Goal: Task Accomplishment & Management: Use online tool/utility

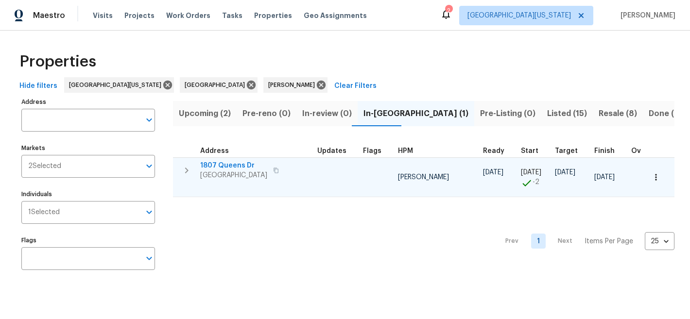
click at [217, 167] on span "1807 Queens Dr" at bounding box center [233, 166] width 67 height 10
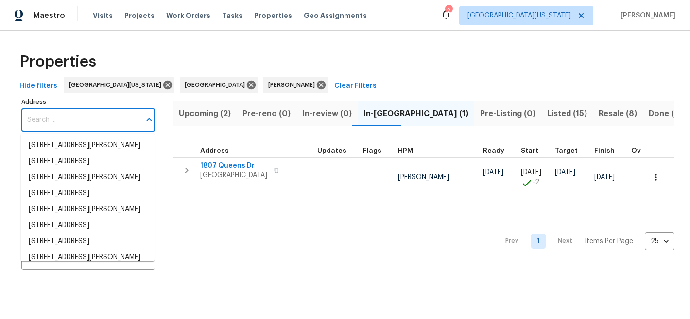
click at [87, 116] on input "Address" at bounding box center [80, 120] width 119 height 23
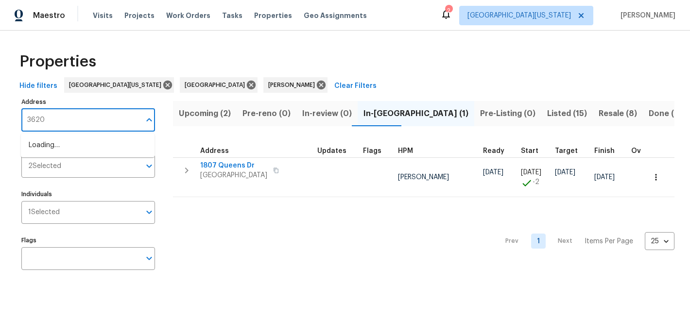
type input "3620 N"
click at [123, 152] on li "3620 N Colorado Ave Loveland CO 80538" at bounding box center [88, 146] width 134 height 16
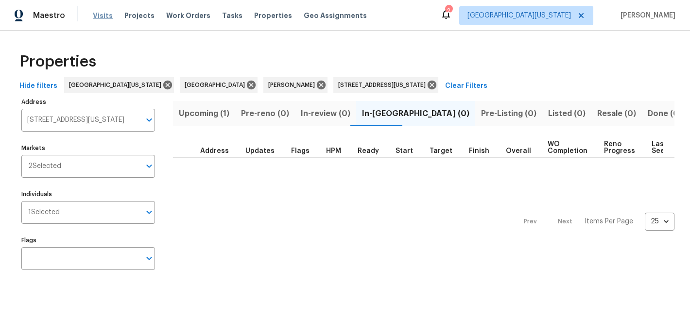
click at [105, 13] on span "Visits" at bounding box center [103, 16] width 20 height 10
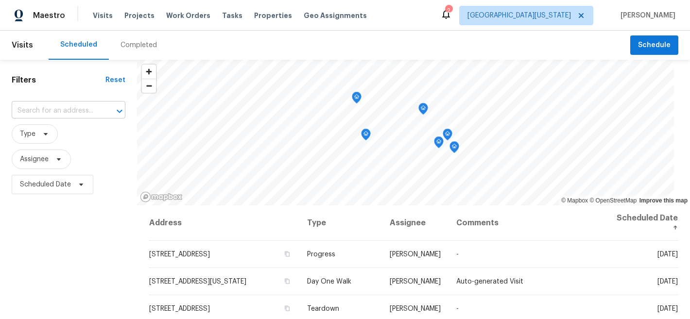
click at [80, 107] on input "text" at bounding box center [55, 111] width 87 height 15
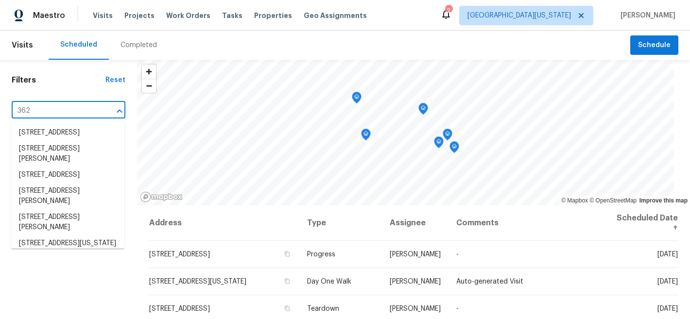
type input "3620"
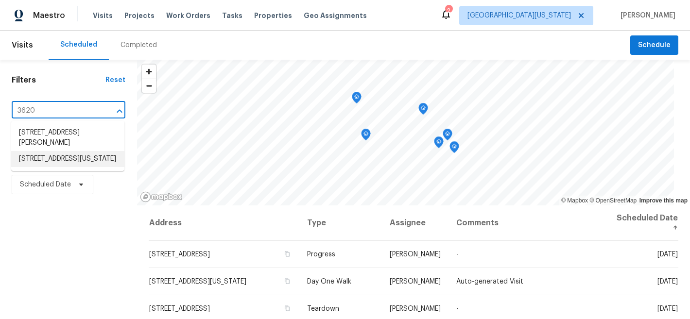
click at [65, 159] on li "[STREET_ADDRESS][US_STATE]" at bounding box center [67, 159] width 113 height 16
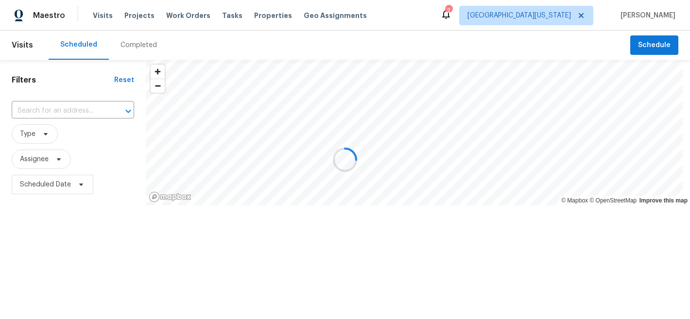
type input "[STREET_ADDRESS][US_STATE]"
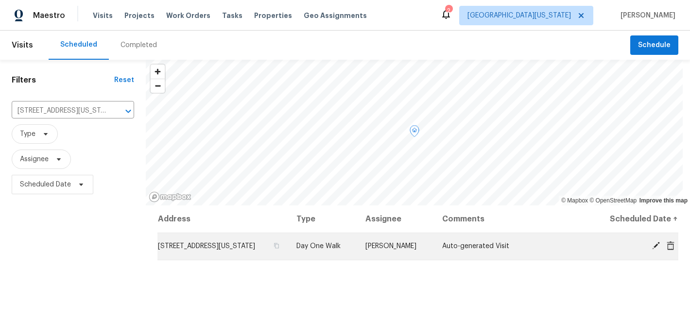
click at [652, 247] on icon at bounding box center [656, 246] width 8 height 8
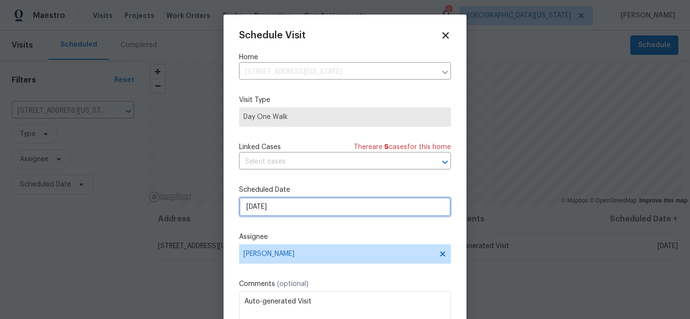
click at [317, 209] on input "10/7/2025" at bounding box center [345, 206] width 212 height 19
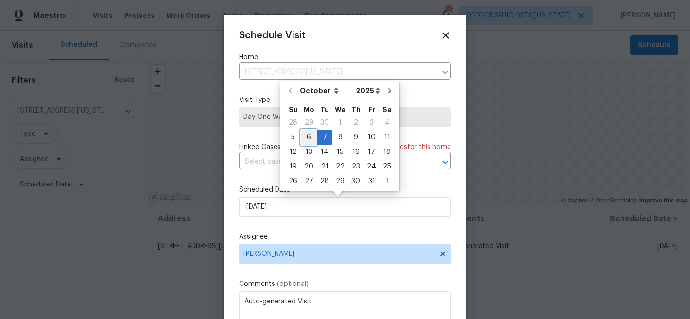
click at [313, 137] on div "6" at bounding box center [309, 138] width 16 height 14
type input "10/6/2025"
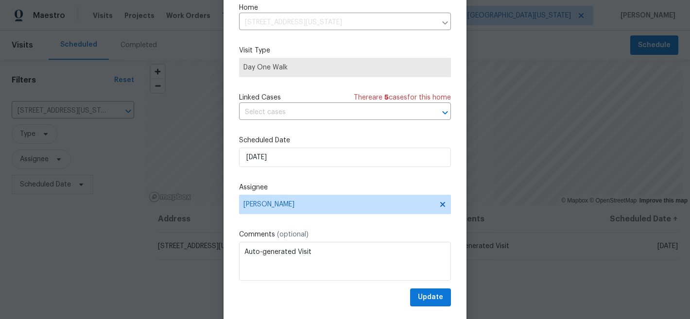
scroll to position [50, 0]
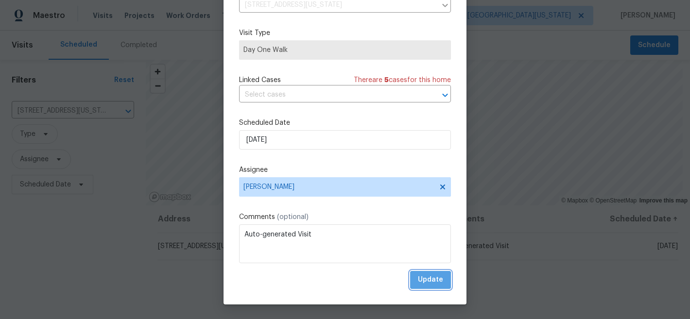
click at [418, 281] on span "Update" at bounding box center [430, 280] width 25 height 12
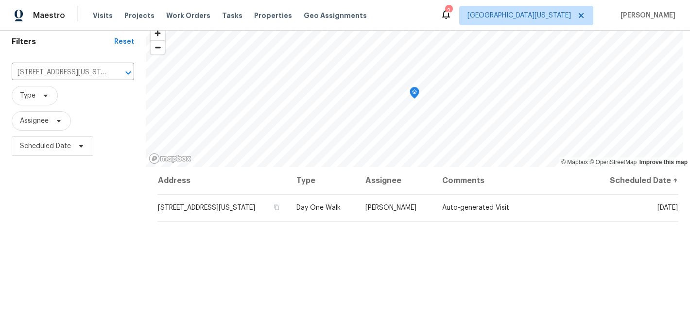
scroll to position [0, 0]
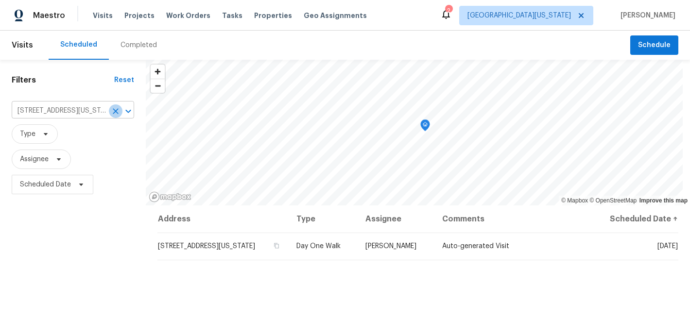
click at [113, 109] on icon "Clear" at bounding box center [116, 111] width 6 height 6
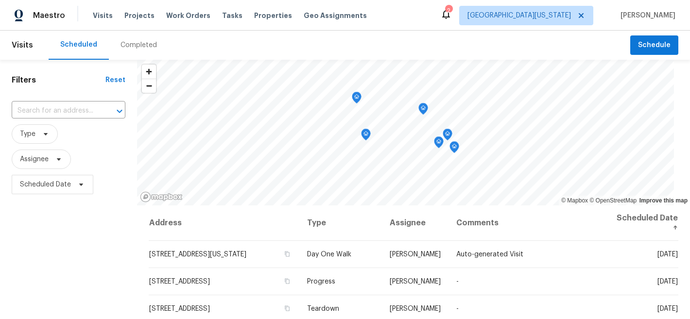
click at [259, 41] on div "Scheduled Completed" at bounding box center [340, 45] width 582 height 29
click at [264, 16] on span "Properties" at bounding box center [273, 16] width 38 height 10
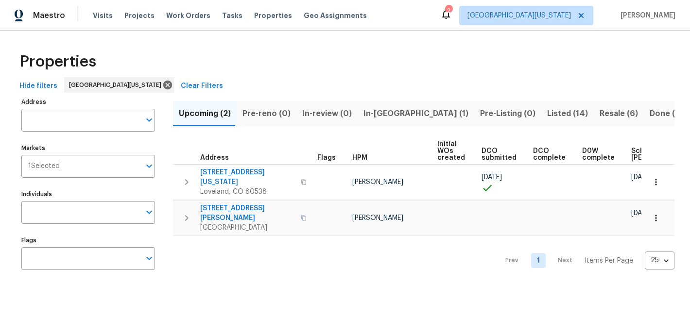
click at [384, 37] on div "Properties Hide filters Northern Colorado Clear Filters Address Address Markets…" at bounding box center [345, 163] width 690 height 265
click at [419, 69] on div "Properties" at bounding box center [345, 61] width 659 height 31
click at [384, 12] on div "Maestro Visits Projects Work Orders Tasks Properties Geo Assignments 2 Northern…" at bounding box center [345, 15] width 690 height 31
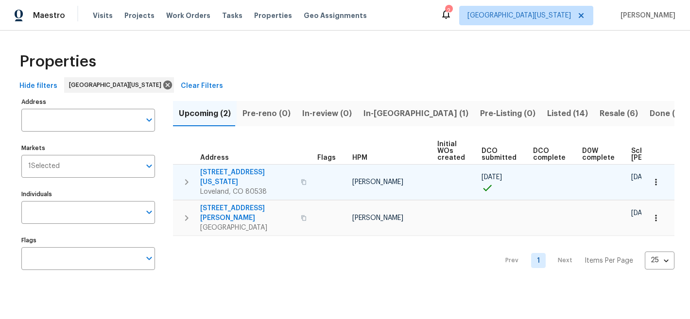
click at [652, 178] on icon "button" at bounding box center [656, 182] width 10 height 10
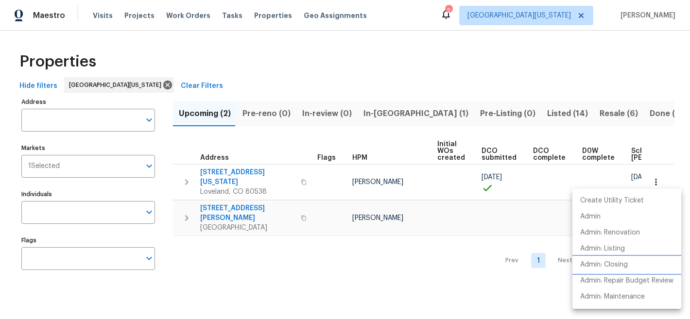
click at [615, 269] on p "Admin: Closing" at bounding box center [604, 265] width 48 height 10
click at [233, 172] on div at bounding box center [345, 159] width 690 height 319
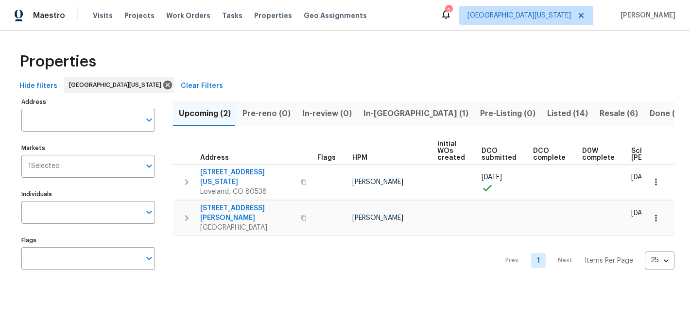
click at [235, 171] on span "3620 N Colorado Ave" at bounding box center [247, 177] width 95 height 19
click at [374, 116] on span "In-reno (1)" at bounding box center [416, 114] width 105 height 14
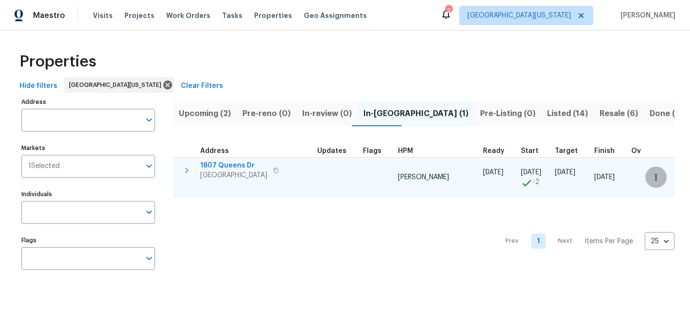
click at [652, 180] on icon "button" at bounding box center [656, 178] width 10 height 10
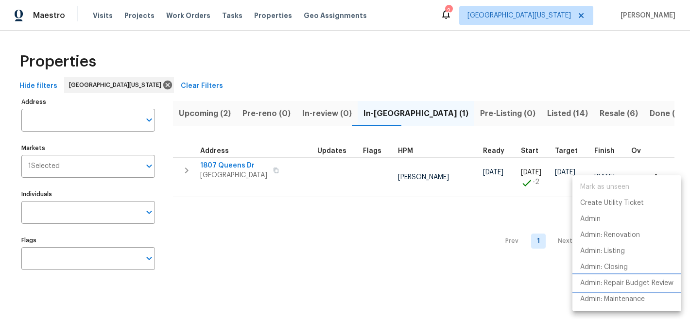
click at [634, 281] on p "Admin: Repair Budget Review" at bounding box center [626, 284] width 93 height 10
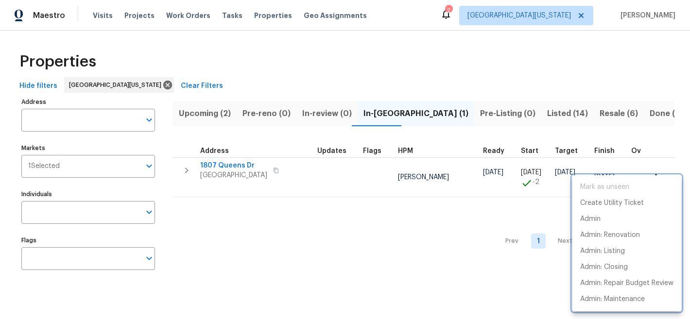
click at [221, 166] on div at bounding box center [345, 159] width 690 height 319
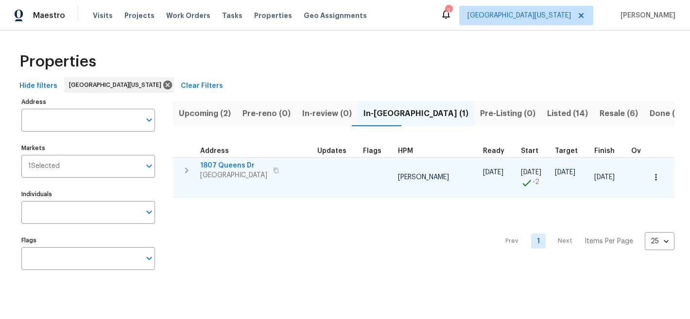
click at [223, 165] on span "1807 Queens Dr" at bounding box center [233, 166] width 67 height 10
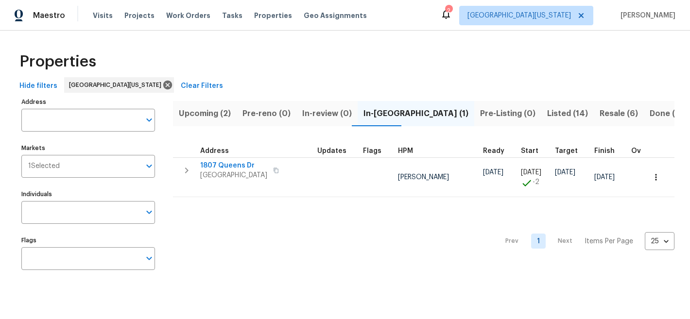
click at [450, 41] on div "Properties Hide filters Northern Colorado Clear Filters Address Address Markets…" at bounding box center [345, 163] width 690 height 265
click at [422, 70] on div "Properties" at bounding box center [345, 61] width 659 height 31
click at [341, 77] on div "Hide filters Northern Colorado Clear Filters" at bounding box center [345, 86] width 659 height 18
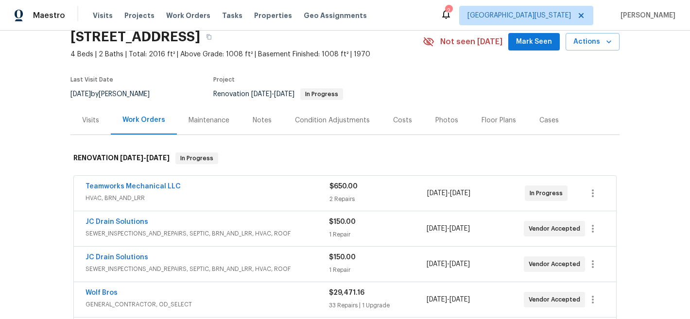
scroll to position [40, 0]
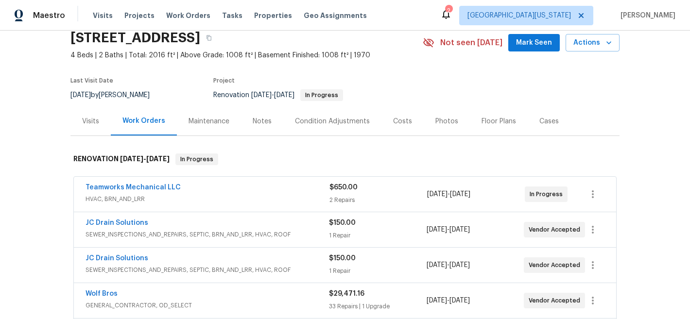
click at [504, 95] on section "1807 Queens Dr, Longmont, CO 80501 4 Beds | 2 Baths | Total: 2016 ft² | Above G…" at bounding box center [344, 66] width 549 height 82
click at [404, 69] on section "1807 Queens Dr, Longmont, CO 80501 4 Beds | 2 Baths | Total: 2016 ft² | Above G…" at bounding box center [344, 66] width 549 height 82
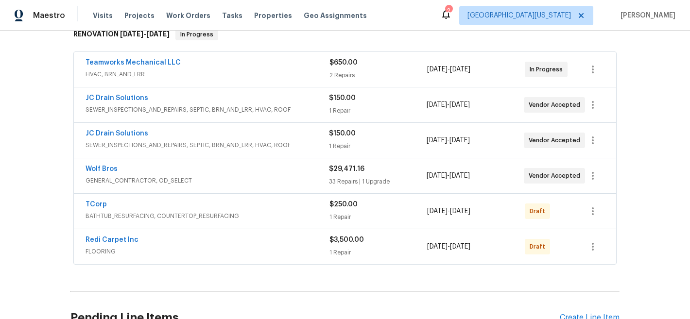
scroll to position [0, 0]
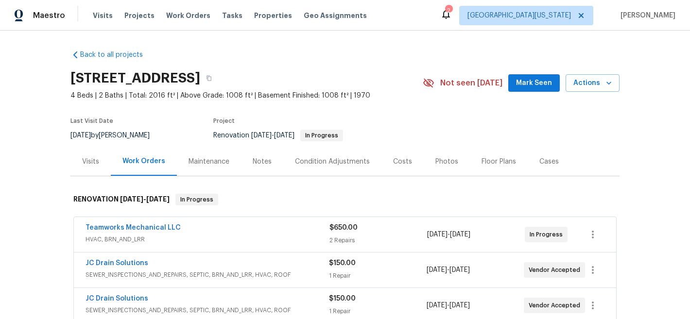
click at [229, 53] on div "Back to all projects 1807 Queens Dr, Longmont, CO 80501 4 Beds | 2 Baths | Tota…" at bounding box center [344, 282] width 549 height 481
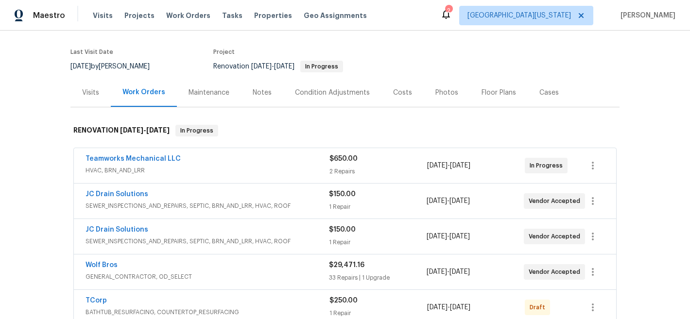
scroll to position [50, 0]
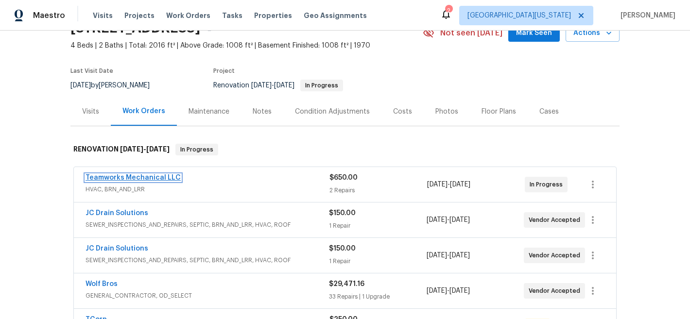
click at [155, 176] on link "Teamworks Mechanical LLC" at bounding box center [133, 178] width 95 height 7
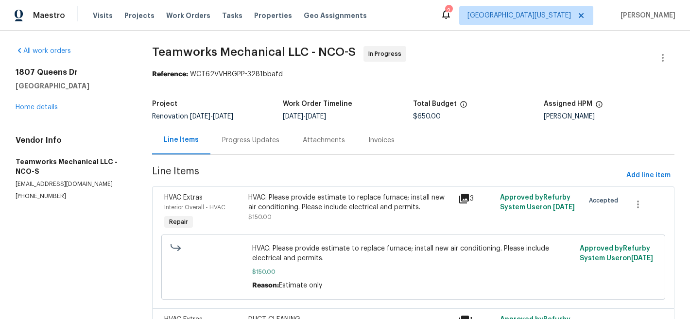
click at [236, 142] on div "Progress Updates" at bounding box center [250, 141] width 57 height 10
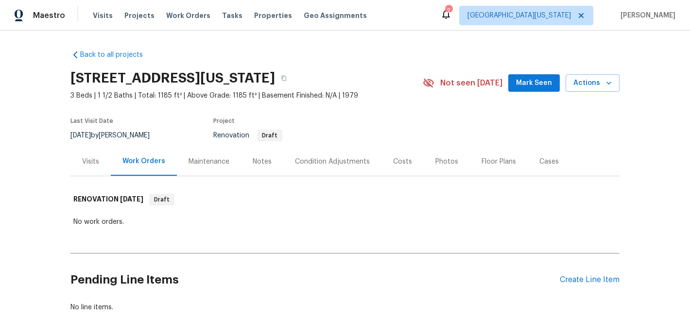
click at [253, 160] on div "Notes" at bounding box center [262, 162] width 19 height 10
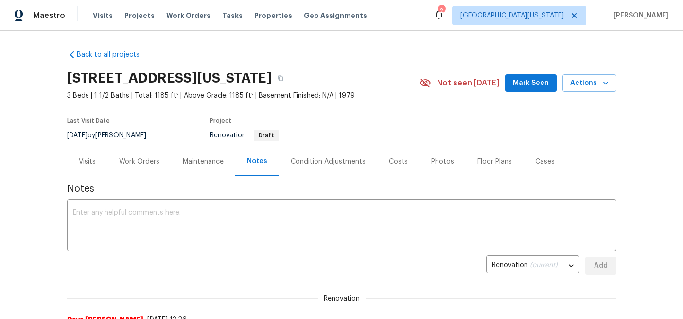
click at [360, 122] on div "Project" at bounding box center [303, 124] width 187 height 12
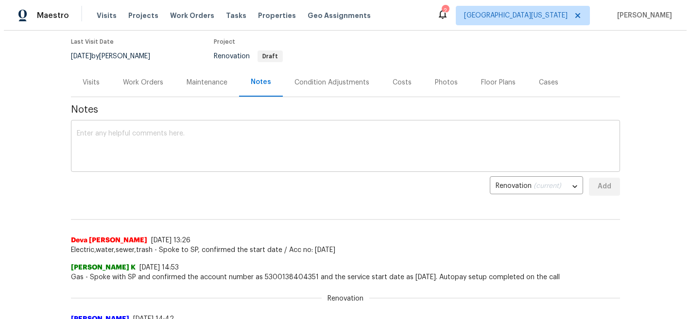
scroll to position [79, 0]
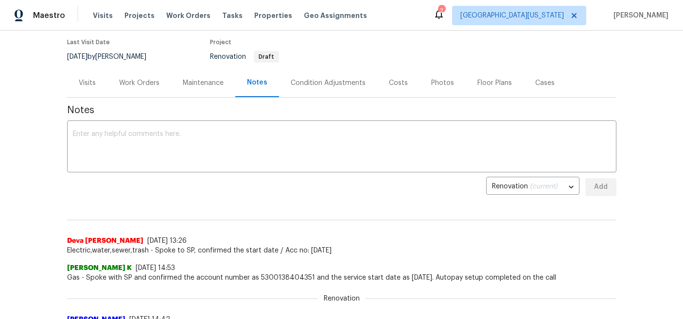
click at [345, 84] on div "Condition Adjustments" at bounding box center [328, 83] width 75 height 10
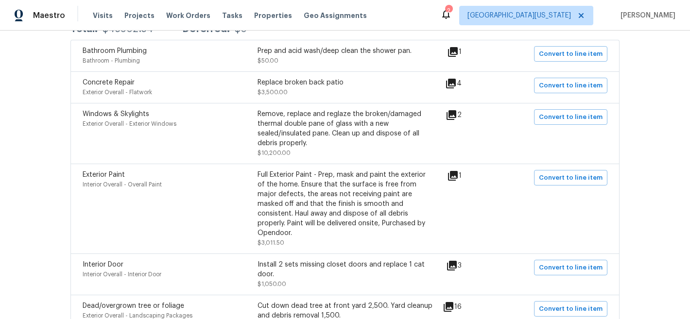
scroll to position [209, 0]
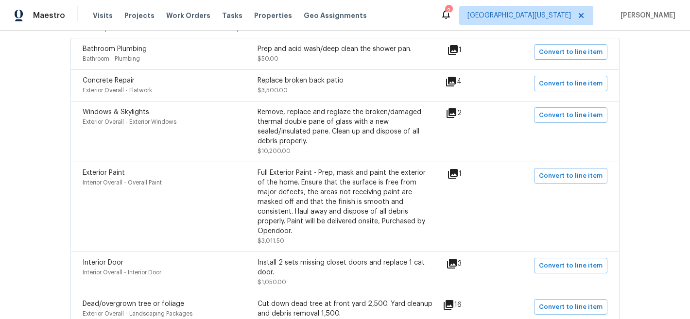
click at [456, 82] on icon at bounding box center [451, 82] width 10 height 10
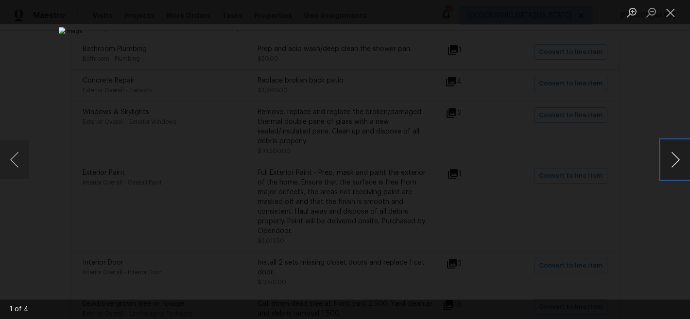
click at [668, 164] on button "Next image" at bounding box center [675, 160] width 29 height 39
click at [668, 165] on button "Next image" at bounding box center [675, 160] width 29 height 39
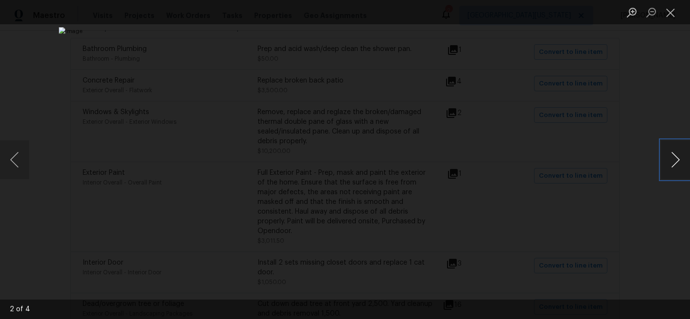
click at [668, 165] on button "Next image" at bounding box center [675, 160] width 29 height 39
click at [674, 155] on button "Next image" at bounding box center [675, 160] width 29 height 39
click at [675, 13] on button "Close lightbox" at bounding box center [670, 12] width 19 height 17
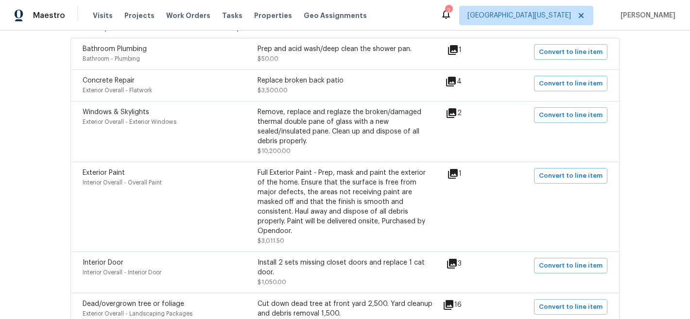
click at [342, 128] on div "Remove, replace and reglaze the broken/damaged thermal double pane of glass wit…" at bounding box center [345, 126] width 175 height 39
click at [457, 115] on icon at bounding box center [452, 113] width 10 height 10
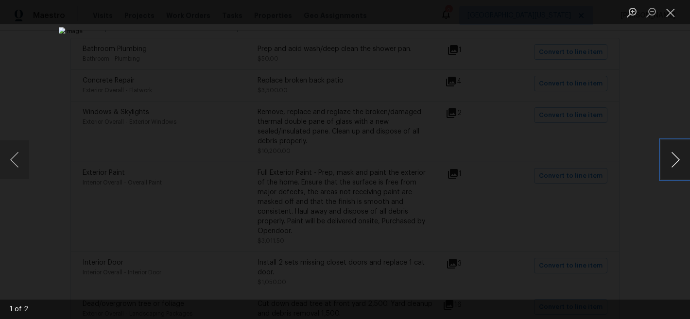
click at [679, 161] on button "Next image" at bounding box center [675, 160] width 29 height 39
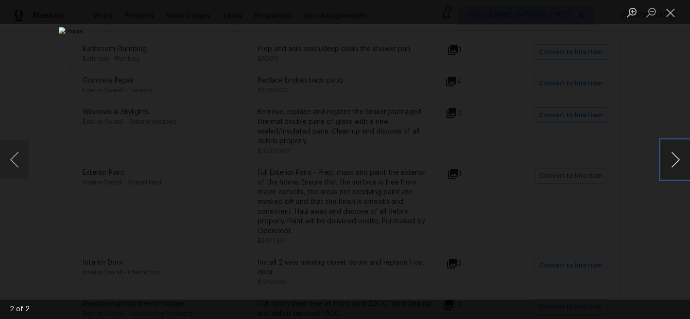
click at [679, 161] on button "Next image" at bounding box center [675, 160] width 29 height 39
click at [668, 16] on button "Close lightbox" at bounding box center [670, 12] width 19 height 17
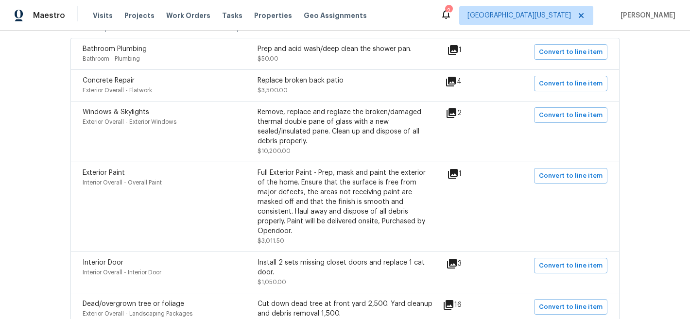
click at [643, 150] on div "Back to all projects 3620 N Colorado Ave, Loveland, CO 80538 3 Beds | 1 1/2 Bat…" at bounding box center [345, 175] width 690 height 289
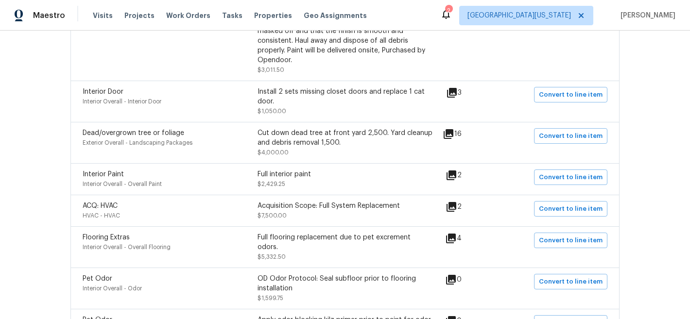
scroll to position [380, 0]
click at [450, 129] on icon at bounding box center [449, 134] width 10 height 10
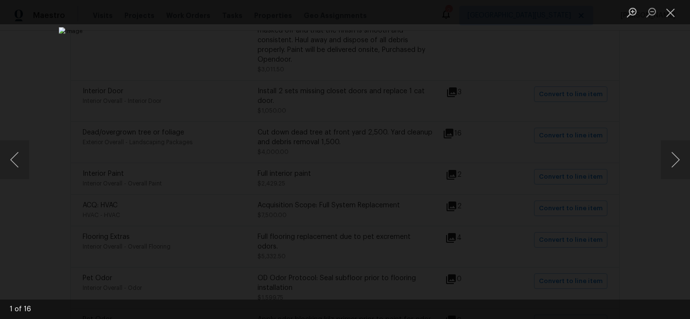
click at [655, 158] on div "Lightbox" at bounding box center [345, 159] width 690 height 319
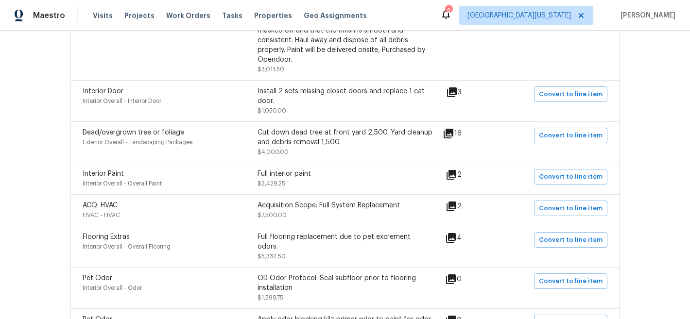
click at [302, 129] on div "Cut down dead tree at front yard 2,500. Yard cleanup and debris removal 1,500." at bounding box center [345, 137] width 175 height 19
click at [449, 129] on icon at bounding box center [449, 134] width 10 height 10
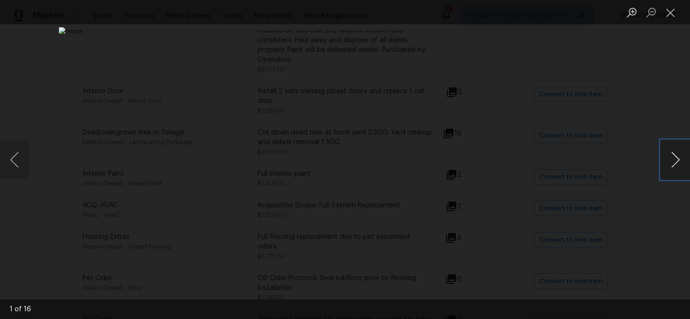
click at [673, 160] on button "Next image" at bounding box center [675, 160] width 29 height 39
click at [676, 161] on button "Next image" at bounding box center [675, 160] width 29 height 39
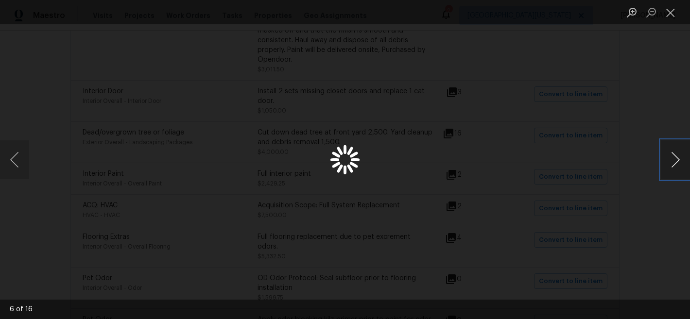
click at [676, 161] on button "Next image" at bounding box center [675, 160] width 29 height 39
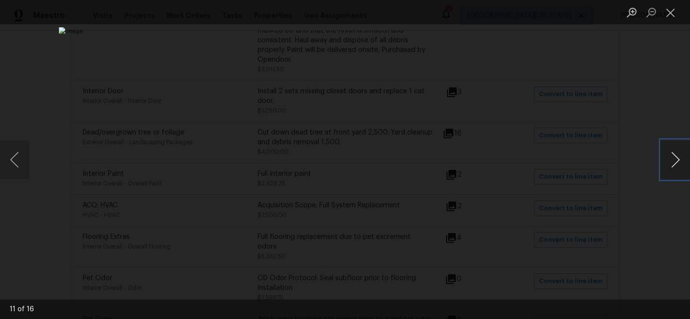
click at [676, 161] on button "Next image" at bounding box center [675, 160] width 29 height 39
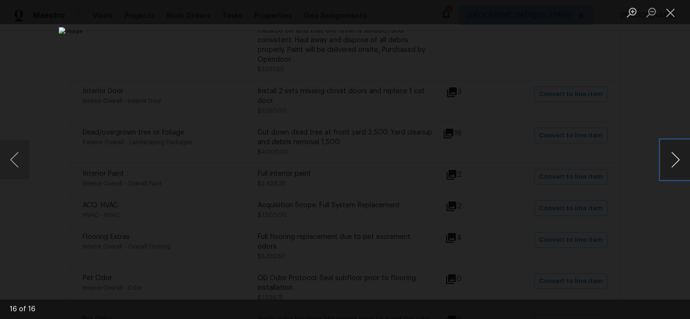
click at [681, 162] on button "Next image" at bounding box center [675, 160] width 29 height 39
click at [671, 12] on button "Close lightbox" at bounding box center [670, 12] width 19 height 17
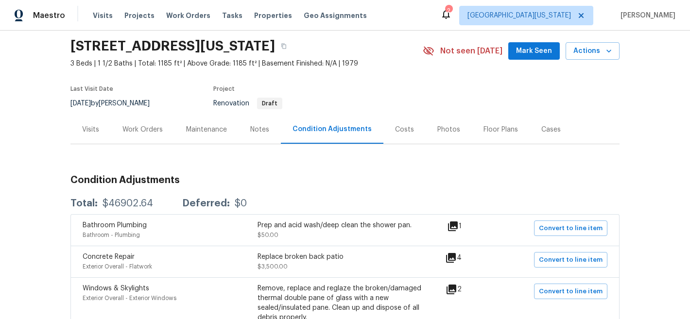
scroll to position [0, 0]
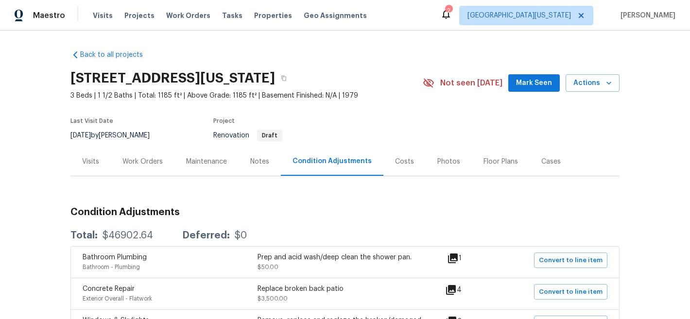
click at [151, 161] on div "Work Orders" at bounding box center [143, 162] width 40 height 10
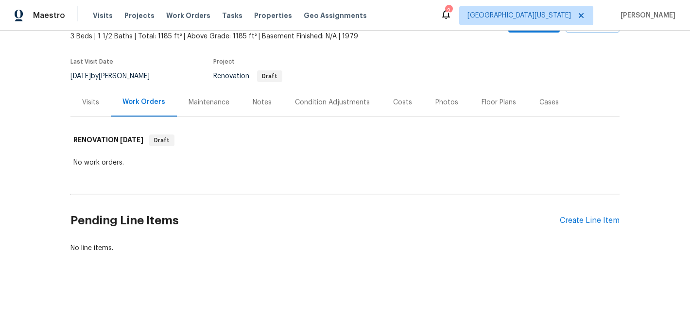
scroll to position [67, 0]
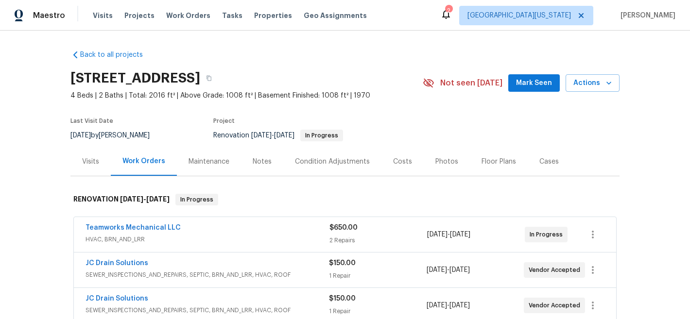
click at [84, 165] on div "Visits" at bounding box center [90, 162] width 17 height 10
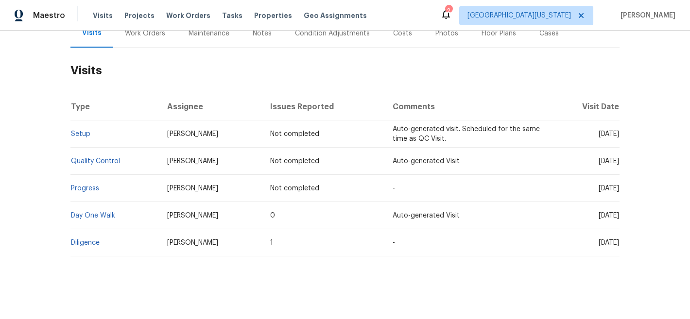
scroll to position [139, 0]
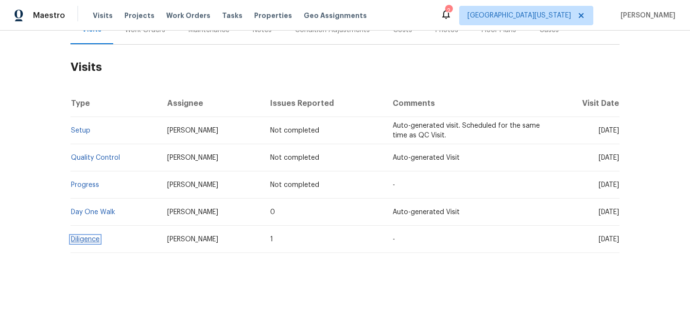
click at [85, 236] on link "Diligence" at bounding box center [85, 239] width 29 height 7
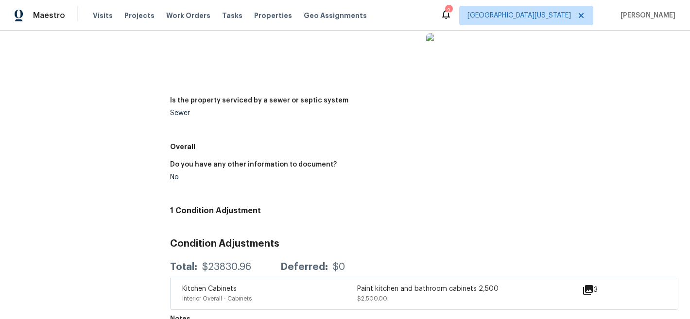
scroll to position [1487, 0]
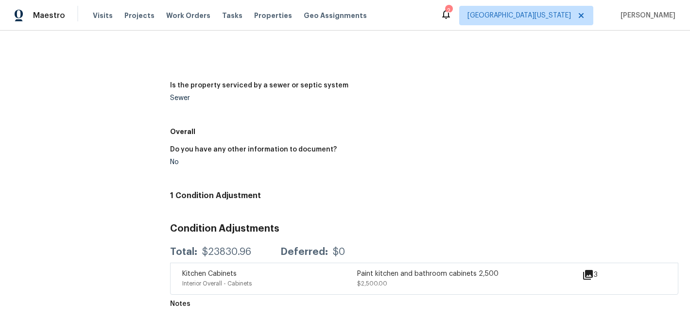
click at [582, 269] on icon at bounding box center [588, 275] width 12 height 12
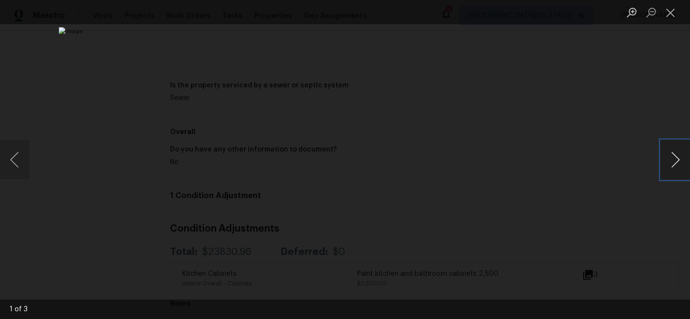
click at [675, 160] on button "Next image" at bounding box center [675, 160] width 29 height 39
click at [671, 16] on button "Close lightbox" at bounding box center [670, 12] width 19 height 17
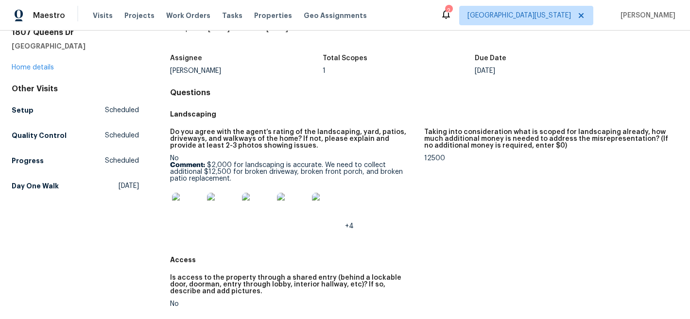
scroll to position [0, 0]
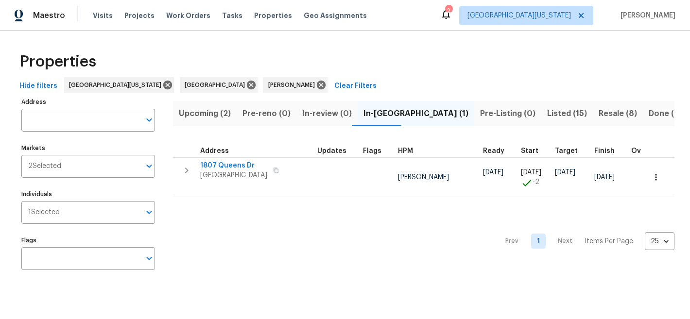
click at [547, 113] on span "Listed (15)" at bounding box center [567, 114] width 40 height 14
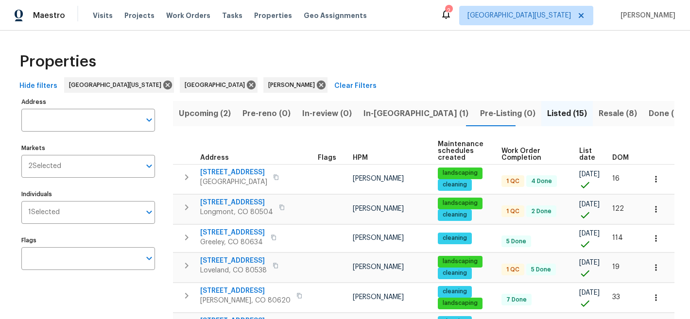
click at [588, 156] on span "List date" at bounding box center [588, 155] width 17 height 14
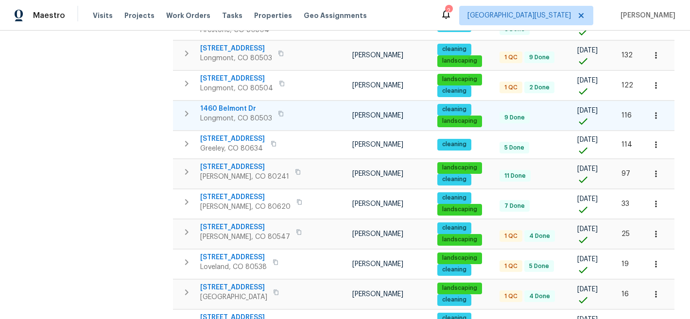
scroll to position [313, 0]
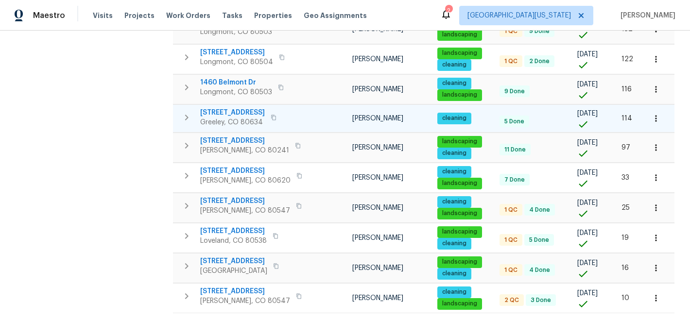
click at [238, 108] on span "1925 28th Ave Unit 34" at bounding box center [232, 113] width 65 height 10
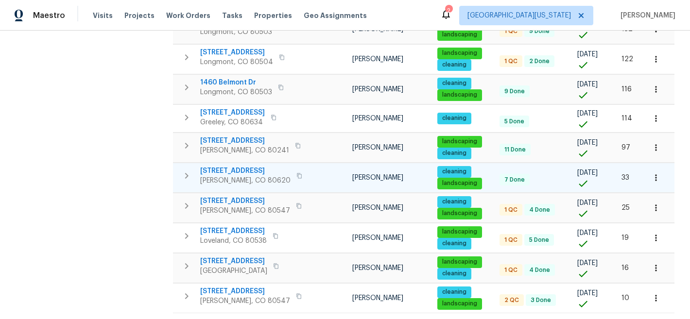
click at [239, 166] on span "3217 Birney Ct" at bounding box center [245, 171] width 90 height 10
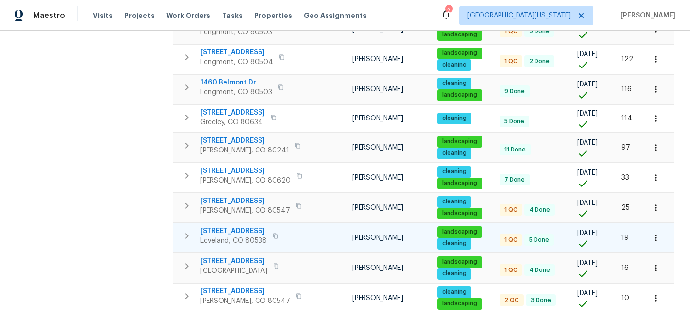
click at [260, 227] on span "4106 Cripple Creek Dr" at bounding box center [233, 232] width 67 height 10
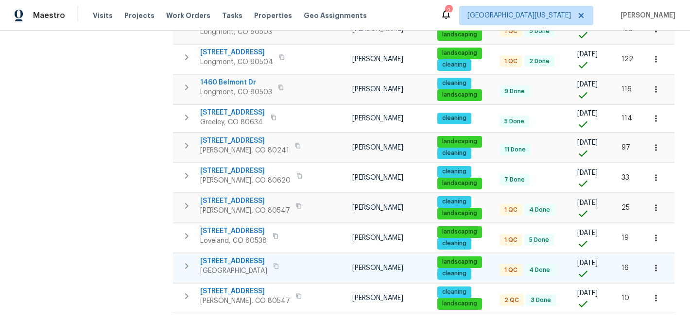
click at [243, 257] on span "354 Saratoga Way" at bounding box center [233, 262] width 67 height 10
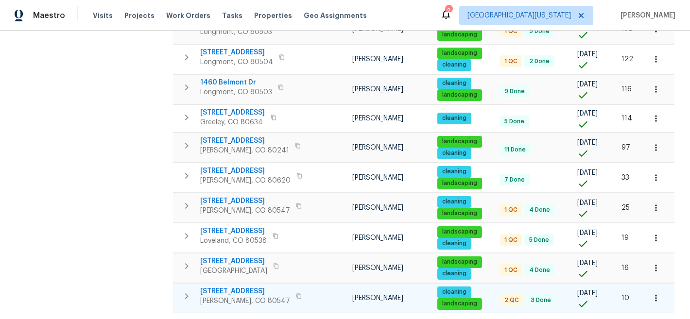
click at [240, 287] on span "5510 Homeward Dr" at bounding box center [245, 292] width 90 height 10
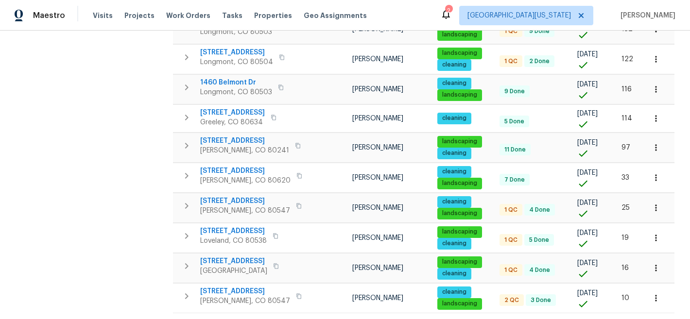
click at [452, 12] on div "2" at bounding box center [448, 11] width 7 height 10
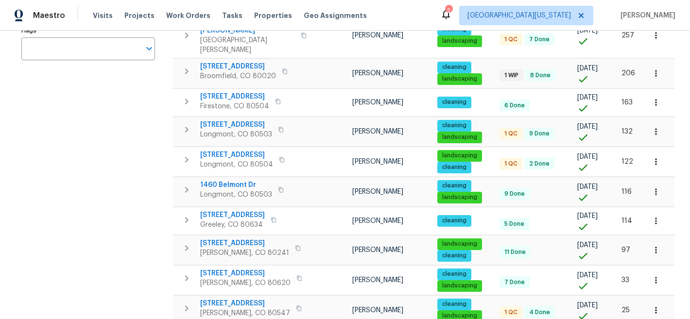
scroll to position [208, 0]
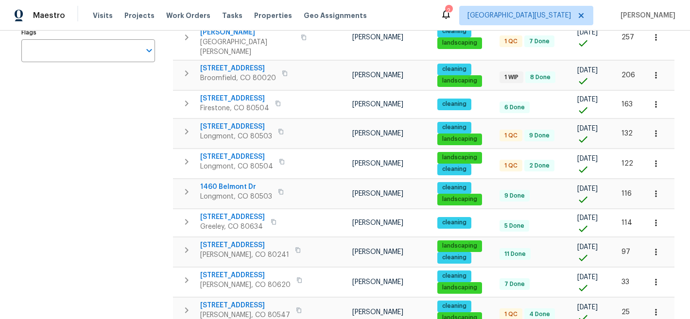
click at [452, 14] on div "2" at bounding box center [448, 11] width 7 height 10
click at [452, 13] on div "2" at bounding box center [448, 11] width 7 height 10
click at [433, 13] on div "Maestro Visits Projects Work Orders Tasks Properties Geo Assignments 2 Northern…" at bounding box center [345, 15] width 690 height 31
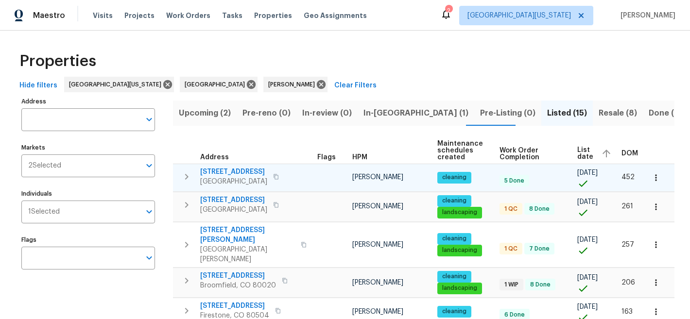
scroll to position [0, 0]
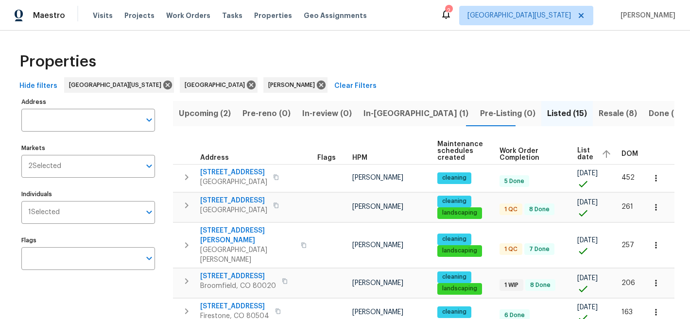
click at [452, 14] on div "2" at bounding box center [448, 11] width 7 height 10
click at [452, 15] on div "2" at bounding box center [448, 11] width 7 height 10
click at [306, 15] on span "Geo Assignments" at bounding box center [335, 16] width 63 height 10
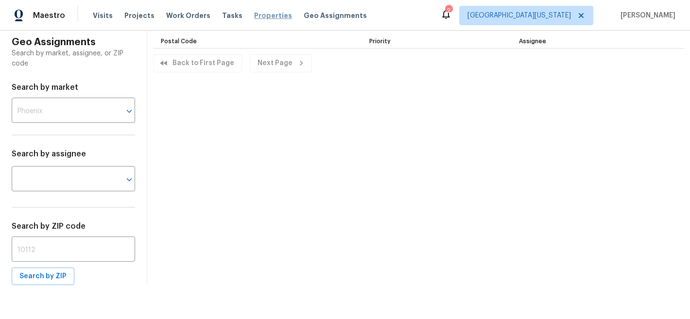
click at [254, 14] on span "Properties" at bounding box center [273, 16] width 38 height 10
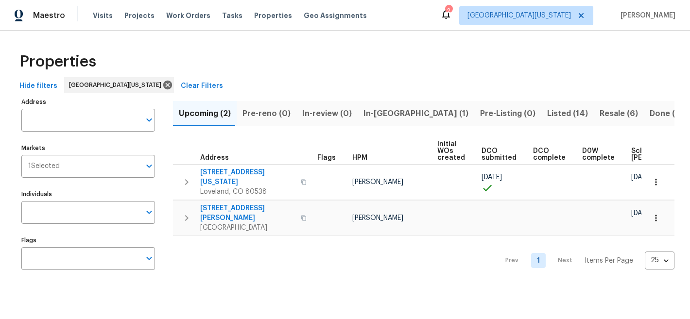
click at [374, 116] on span "In-reno (1)" at bounding box center [416, 114] width 105 height 14
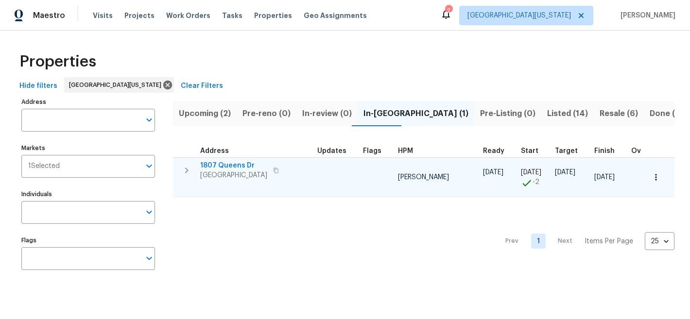
click at [237, 166] on span "1807 Queens Dr" at bounding box center [233, 166] width 67 height 10
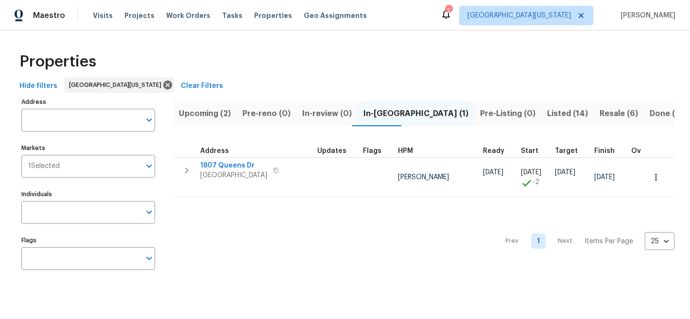
click at [406, 60] on div "Properties" at bounding box center [345, 61] width 659 height 31
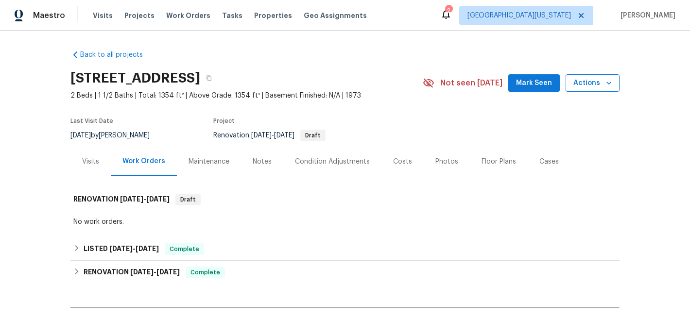
click at [578, 87] on span "Actions" at bounding box center [593, 83] width 38 height 12
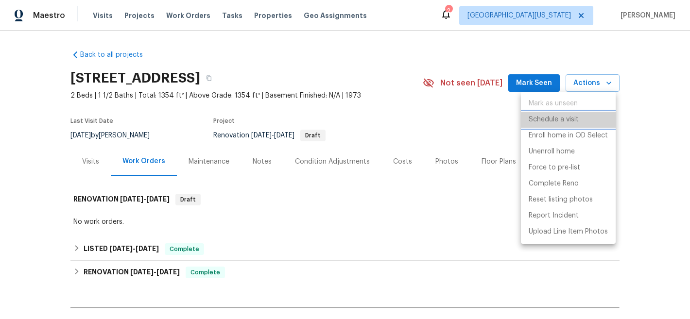
click at [546, 120] on p "Schedule a visit" at bounding box center [554, 120] width 50 height 10
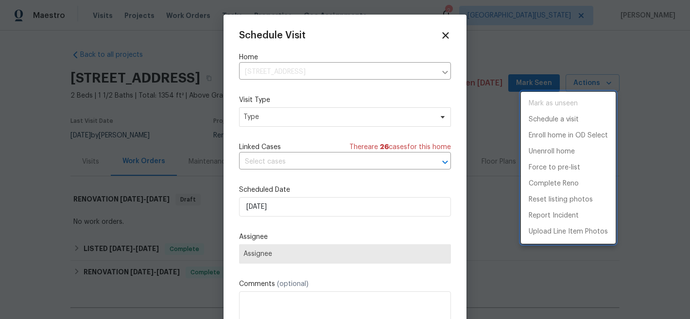
click at [305, 114] on div at bounding box center [345, 159] width 690 height 319
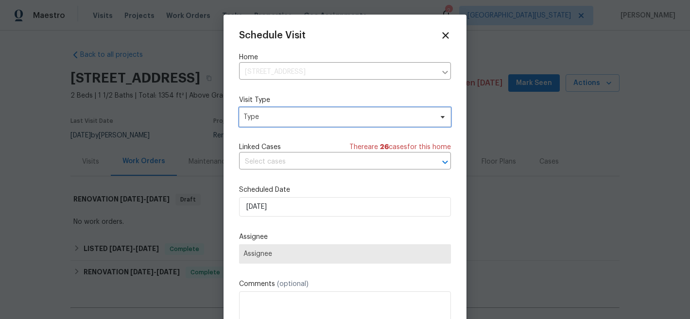
click at [305, 119] on span "Type" at bounding box center [338, 117] width 189 height 10
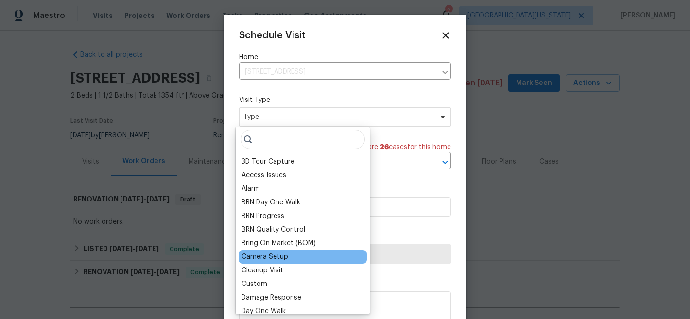
scroll to position [2, 0]
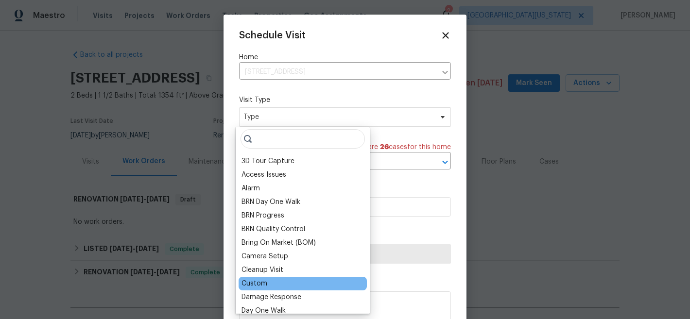
click at [253, 281] on div "Custom" at bounding box center [255, 284] width 26 height 10
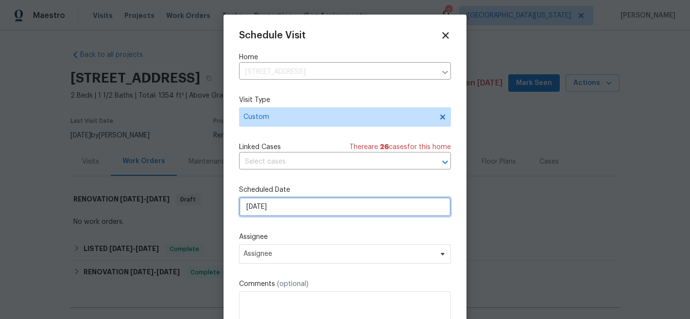
click at [303, 211] on input "[DATE]" at bounding box center [345, 206] width 212 height 19
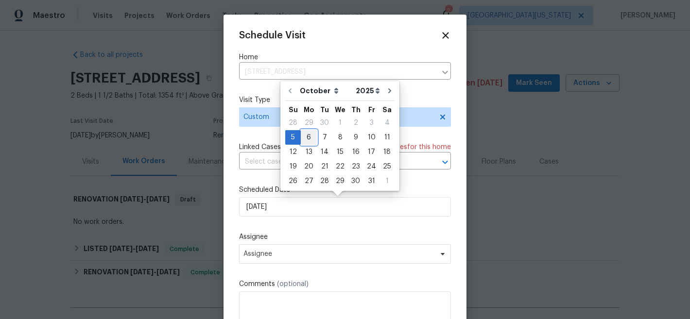
click at [313, 139] on div "6" at bounding box center [309, 138] width 16 height 14
type input "10/6/2025"
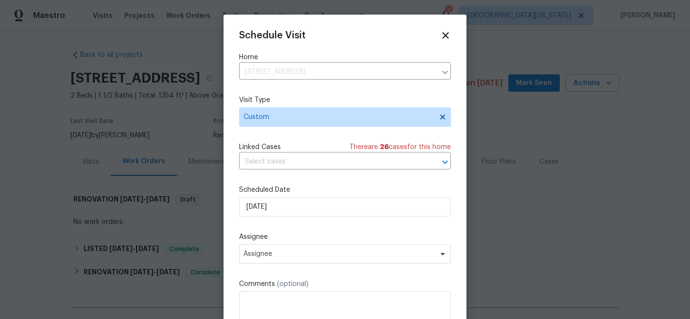
click at [352, 244] on div "Assignee Assignee" at bounding box center [345, 248] width 212 height 32
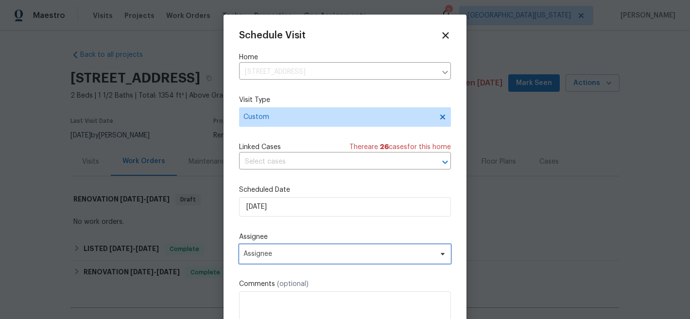
click at [348, 254] on span "Assignee" at bounding box center [339, 254] width 191 height 8
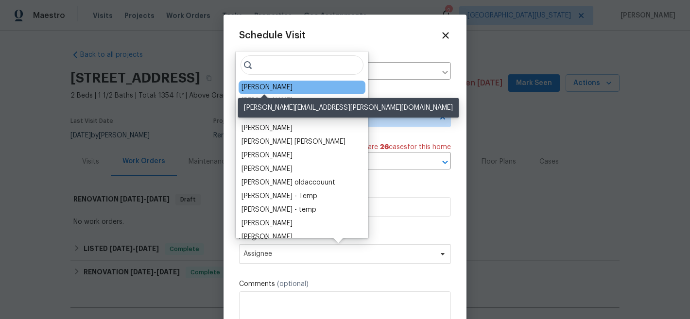
click at [269, 89] on div "[PERSON_NAME]" at bounding box center [267, 88] width 51 height 10
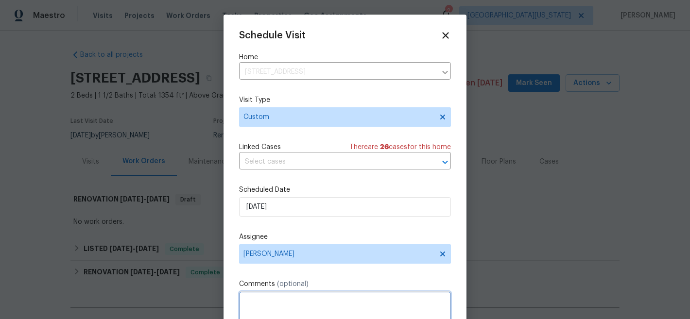
click at [310, 301] on textarea at bounding box center [345, 311] width 212 height 39
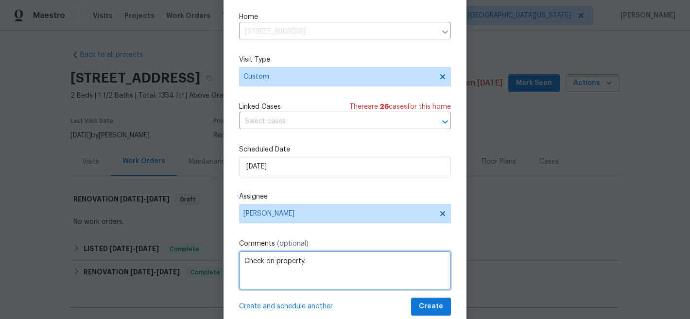
scroll to position [50, 0]
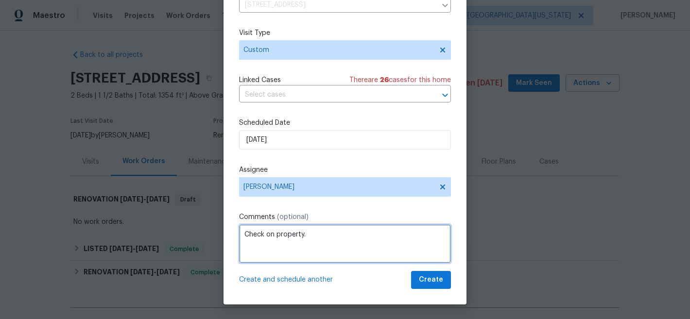
type textarea "Check on property."
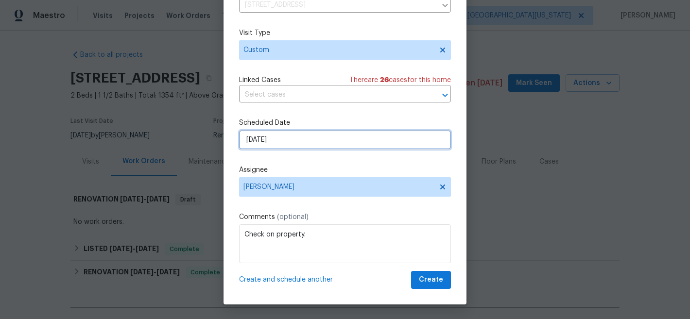
drag, startPoint x: 338, startPoint y: 147, endPoint x: 337, endPoint y: 141, distance: 6.3
click at [337, 145] on input "[DATE]" at bounding box center [345, 139] width 212 height 19
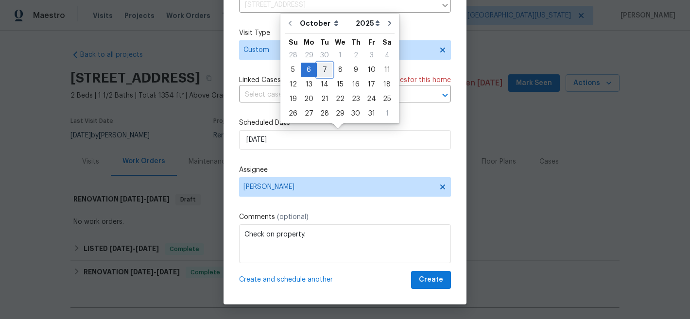
click at [326, 69] on div "7" at bounding box center [325, 70] width 16 height 14
type input "10/7/2025"
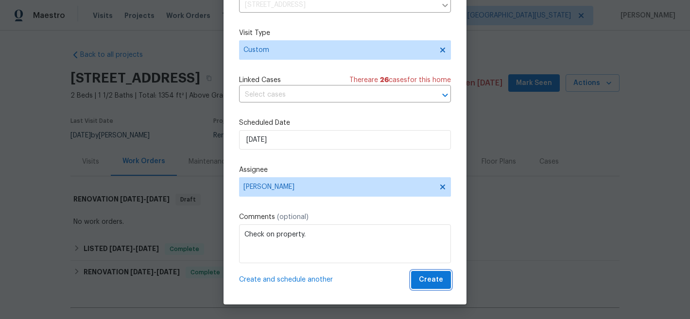
click at [423, 286] on span "Create" at bounding box center [431, 280] width 24 height 12
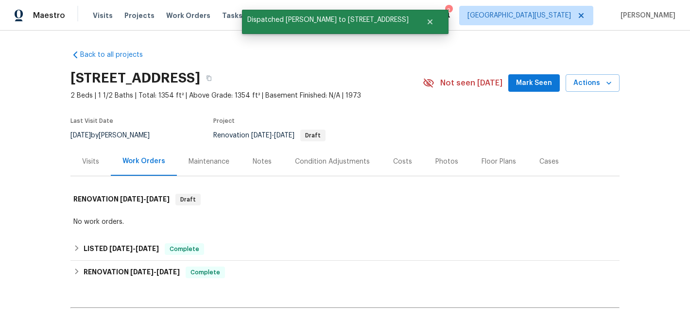
scroll to position [0, 0]
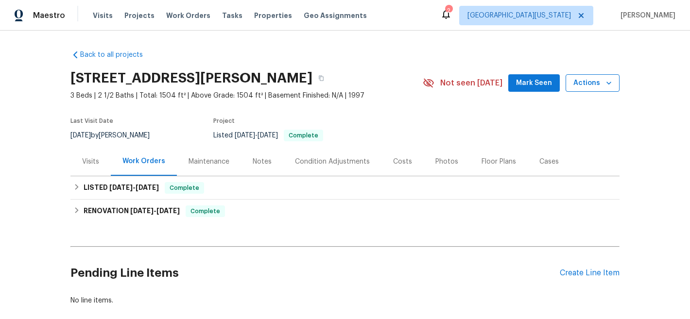
click at [578, 79] on span "Actions" at bounding box center [593, 83] width 38 height 12
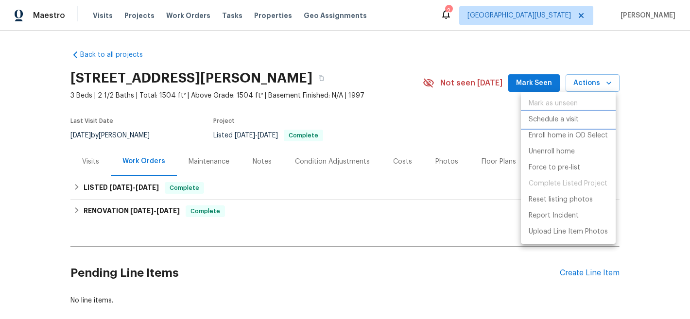
click at [563, 120] on p "Schedule a visit" at bounding box center [554, 120] width 50 height 10
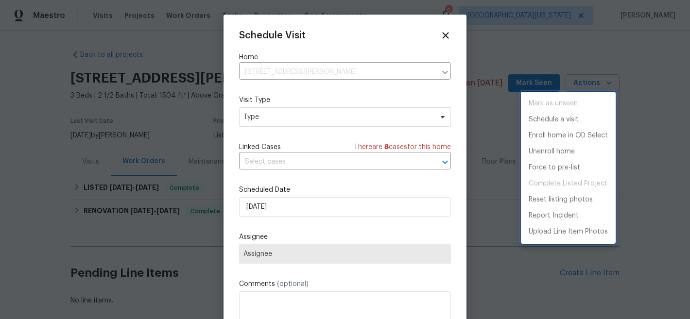
click at [290, 120] on div at bounding box center [345, 159] width 690 height 319
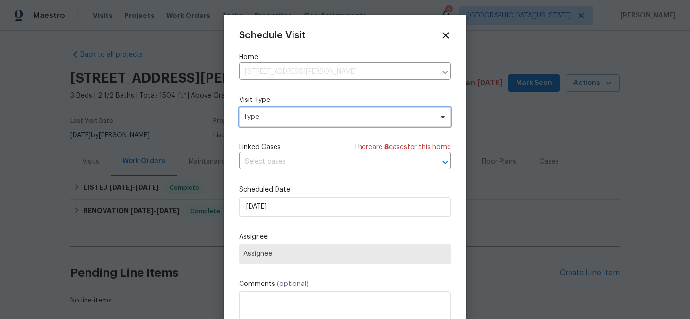
click at [285, 120] on span "Type" at bounding box center [338, 117] width 189 height 10
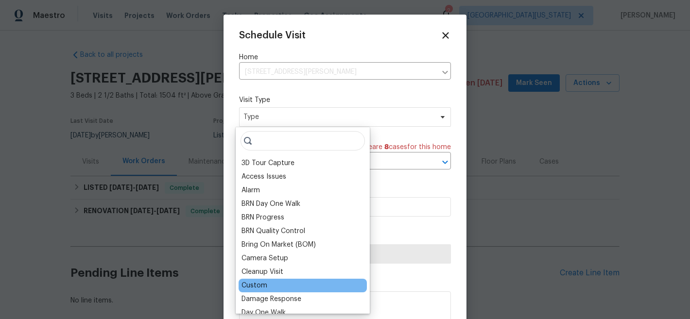
click at [263, 287] on div "Custom" at bounding box center [255, 286] width 26 height 10
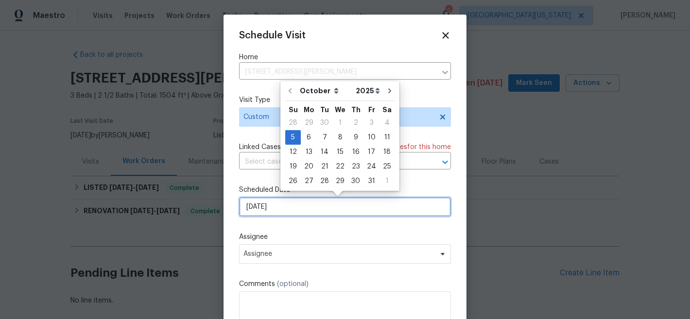
click at [301, 207] on input "[DATE]" at bounding box center [345, 206] width 212 height 19
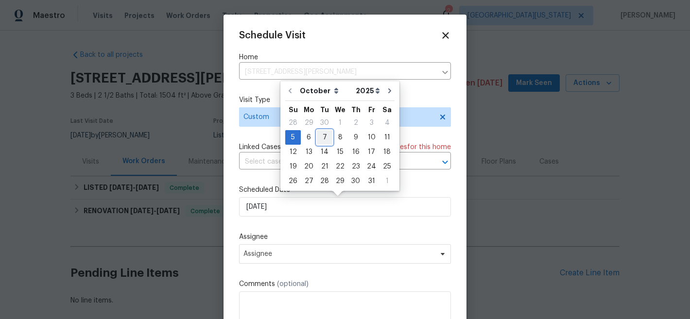
click at [323, 136] on div "7" at bounding box center [325, 138] width 16 height 14
type input "[DATE]"
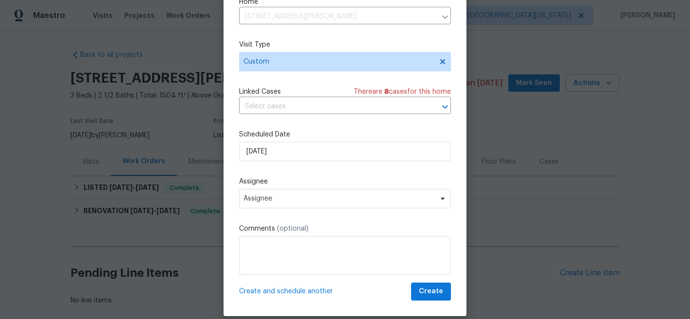
scroll to position [50, 0]
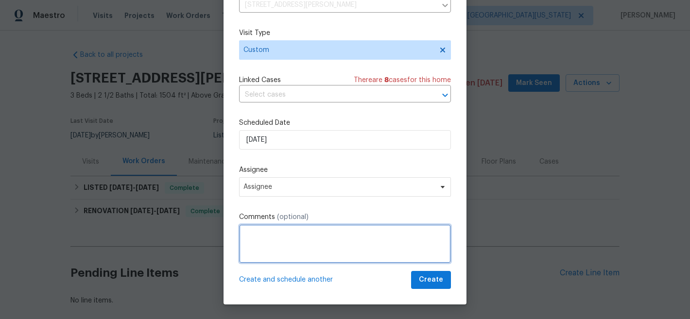
click at [371, 239] on textarea at bounding box center [345, 244] width 212 height 39
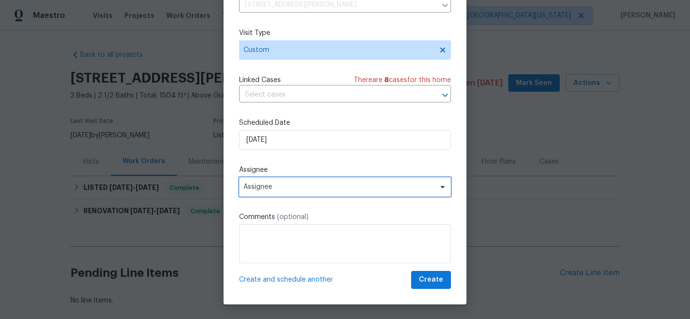
click at [370, 190] on span "Assignee" at bounding box center [339, 187] width 191 height 8
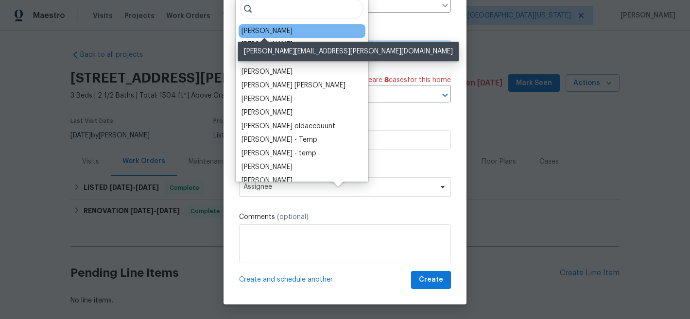
click at [263, 33] on div "[PERSON_NAME]" at bounding box center [267, 31] width 51 height 10
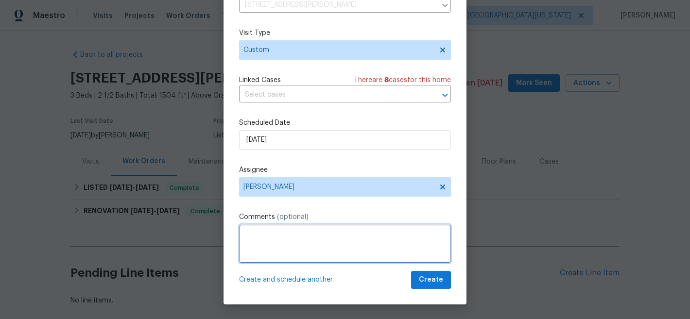
click at [333, 236] on textarea at bounding box center [345, 244] width 212 height 39
type textarea "Check on property."
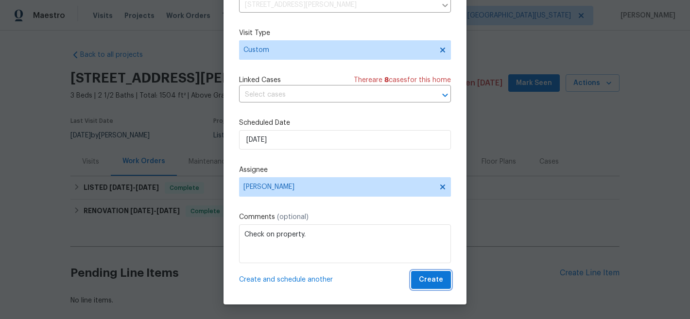
click at [436, 288] on button "Create" at bounding box center [431, 280] width 40 height 18
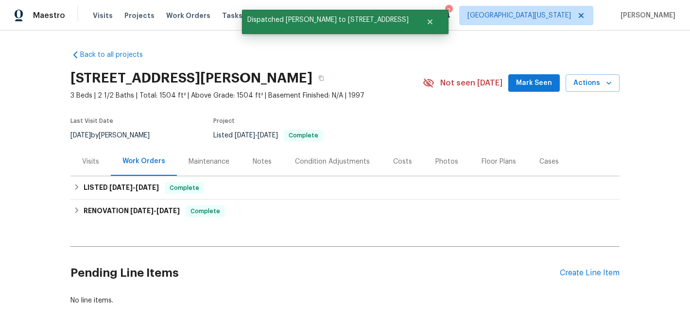
scroll to position [0, 0]
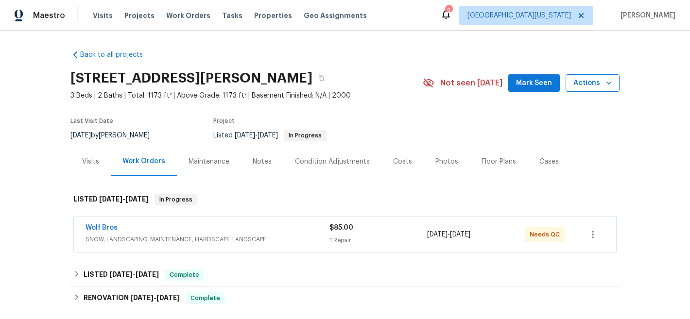
click at [595, 82] on span "Actions" at bounding box center [593, 83] width 38 height 12
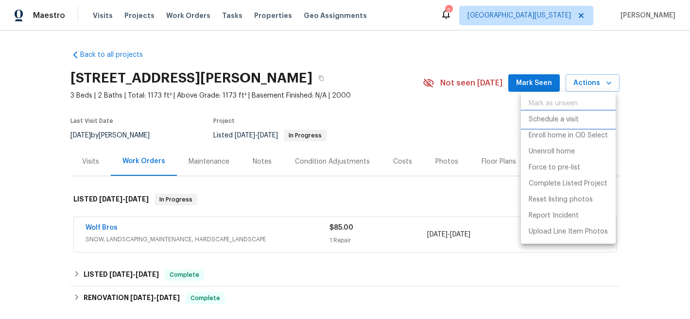
click at [563, 121] on p "Schedule a visit" at bounding box center [554, 120] width 50 height 10
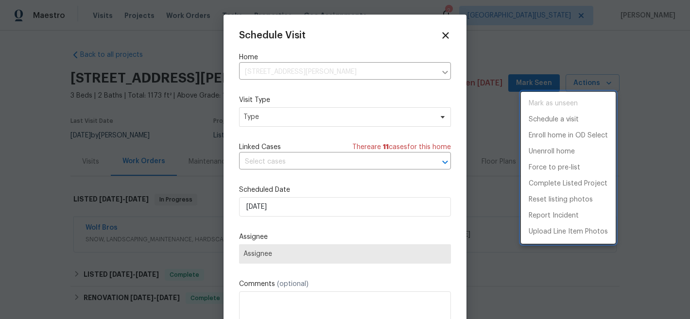
click at [286, 119] on div at bounding box center [345, 159] width 690 height 319
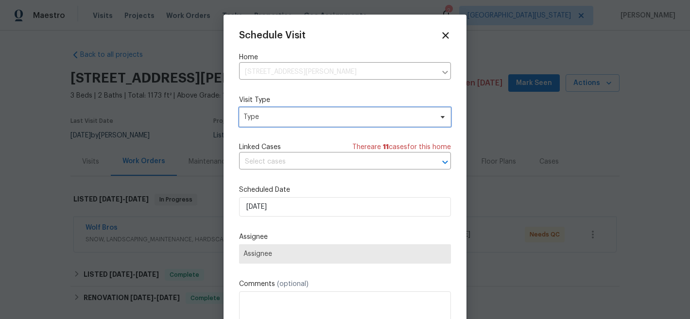
click at [286, 119] on span "Type" at bounding box center [338, 117] width 189 height 10
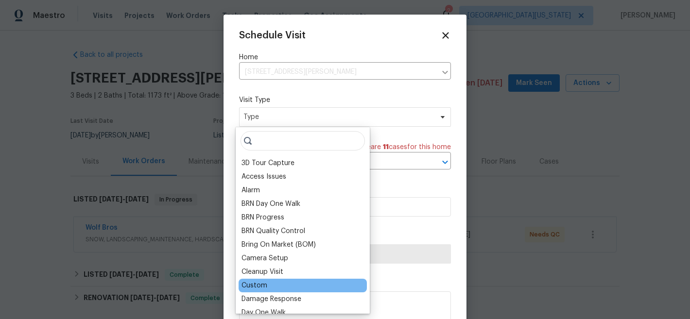
click at [258, 287] on div "Custom" at bounding box center [255, 286] width 26 height 10
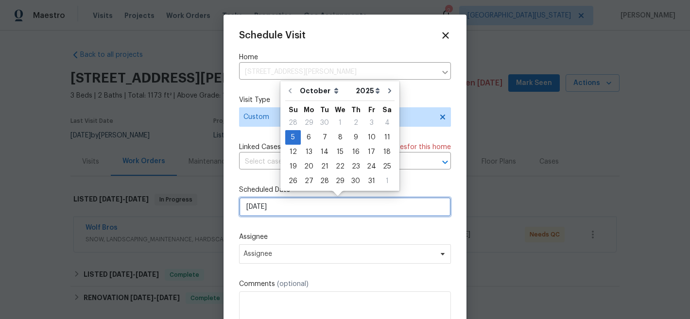
click at [298, 210] on input "[DATE]" at bounding box center [345, 206] width 212 height 19
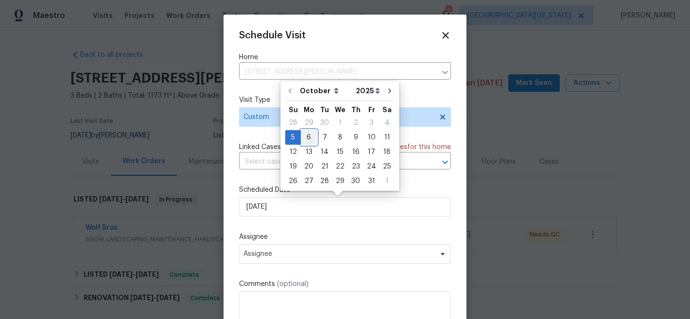
click at [311, 138] on div "6" at bounding box center [309, 138] width 16 height 14
type input "[DATE]"
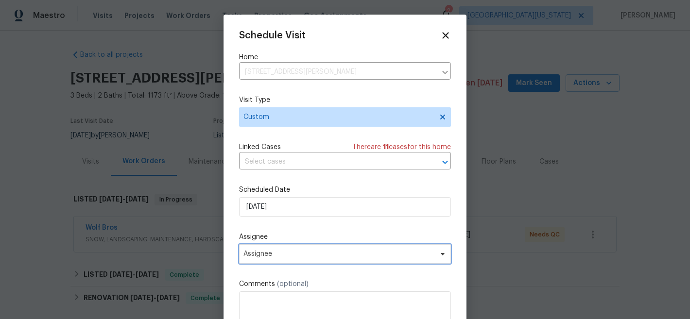
click at [329, 256] on span "Assignee" at bounding box center [339, 254] width 191 height 8
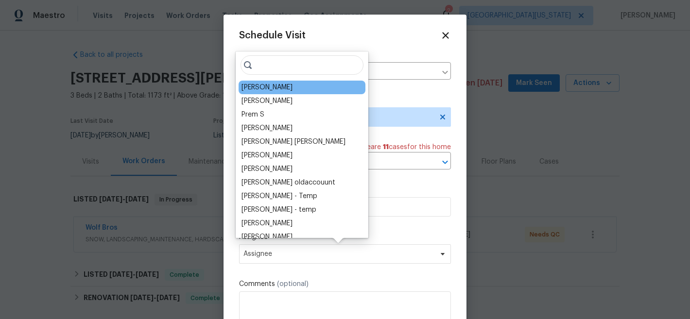
click at [288, 90] on div "[PERSON_NAME]" at bounding box center [302, 88] width 127 height 14
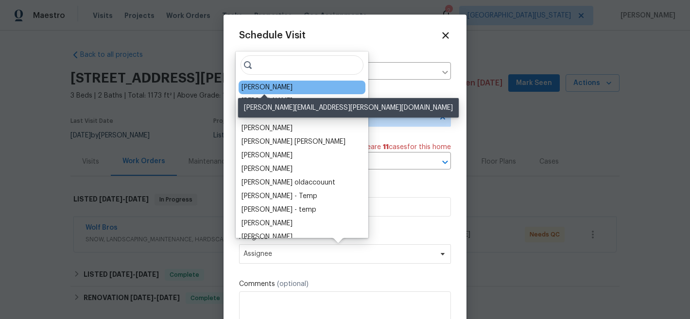
click at [276, 89] on div "[PERSON_NAME]" at bounding box center [267, 88] width 51 height 10
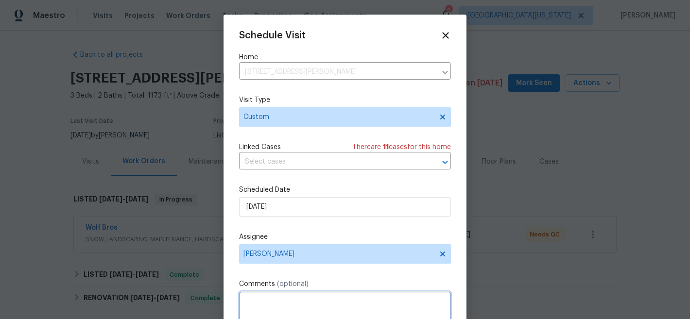
click at [343, 298] on textarea at bounding box center [345, 311] width 212 height 39
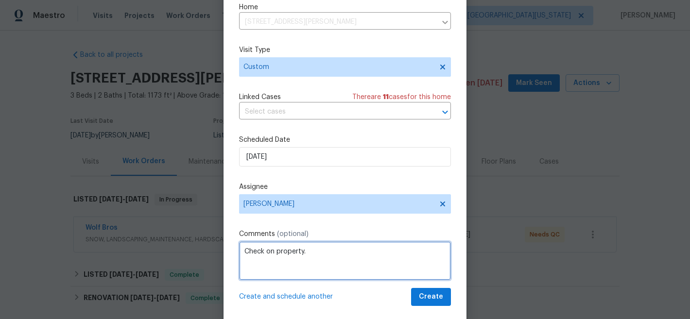
scroll to position [50, 0]
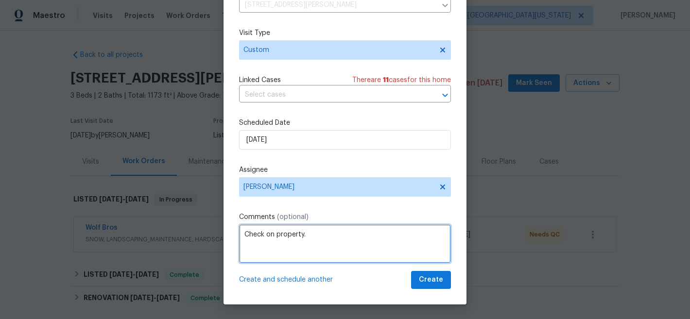
type textarea "Check on property."
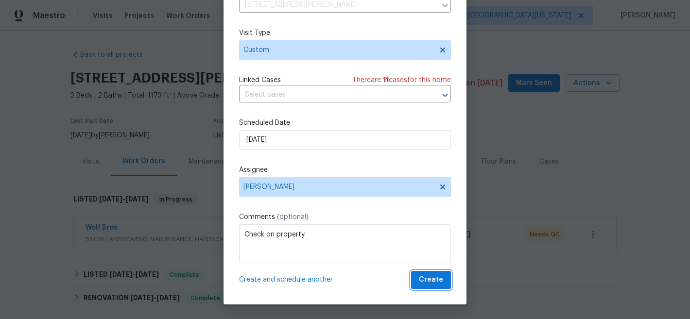
click at [420, 281] on span "Create" at bounding box center [431, 280] width 24 height 12
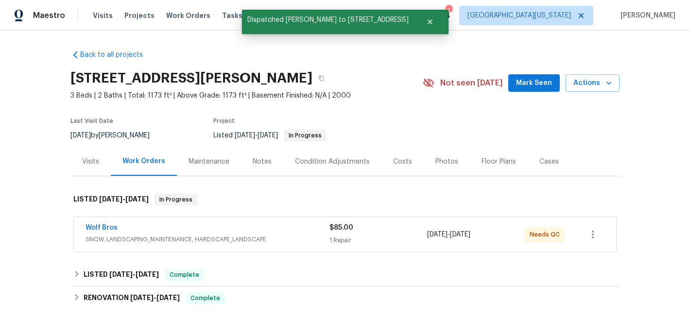
scroll to position [0, 0]
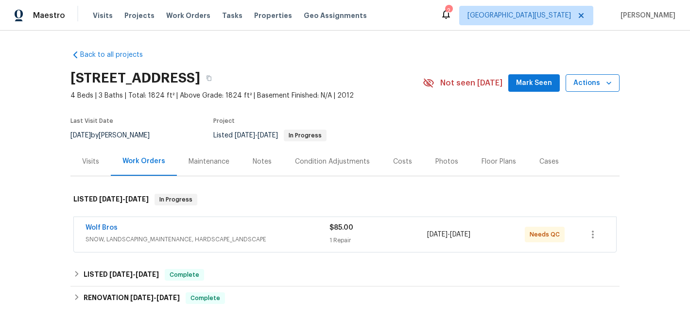
click at [574, 78] on span "Actions" at bounding box center [593, 83] width 38 height 12
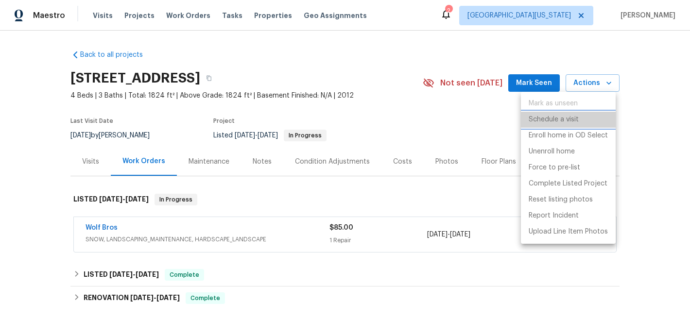
click at [560, 122] on p "Schedule a visit" at bounding box center [554, 120] width 50 height 10
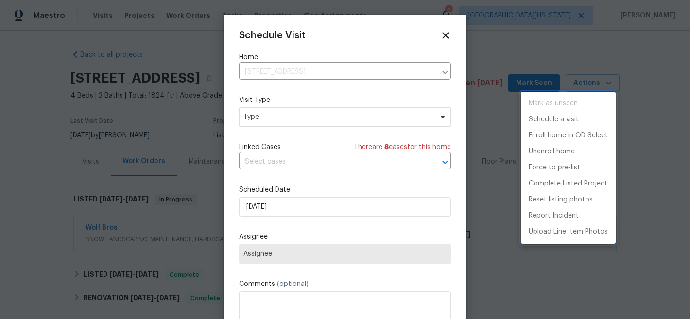
click at [340, 209] on div at bounding box center [345, 159] width 690 height 319
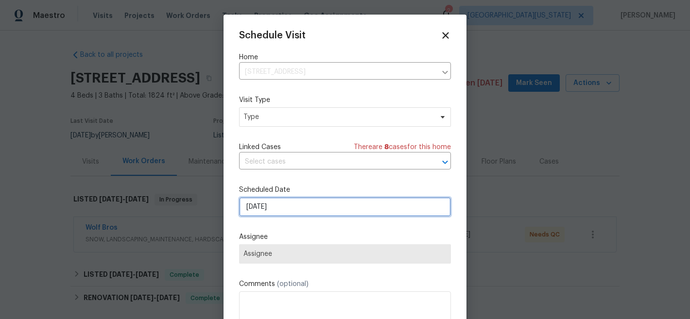
click at [313, 208] on input "[DATE]" at bounding box center [345, 206] width 212 height 19
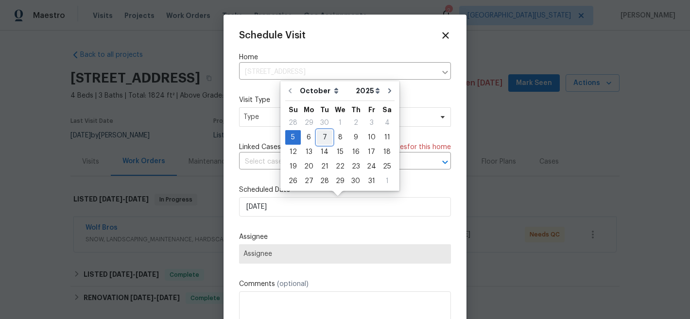
click at [327, 135] on div "7" at bounding box center [325, 138] width 16 height 14
type input "[DATE]"
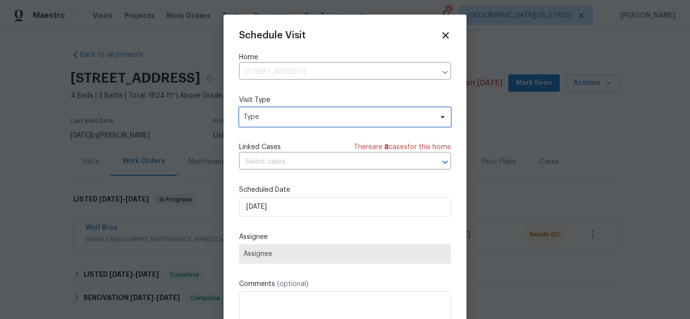
click at [304, 118] on span "Type" at bounding box center [338, 117] width 189 height 10
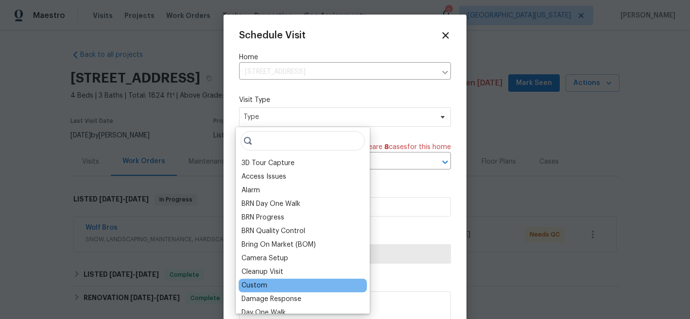
click at [257, 285] on div "Custom" at bounding box center [255, 286] width 26 height 10
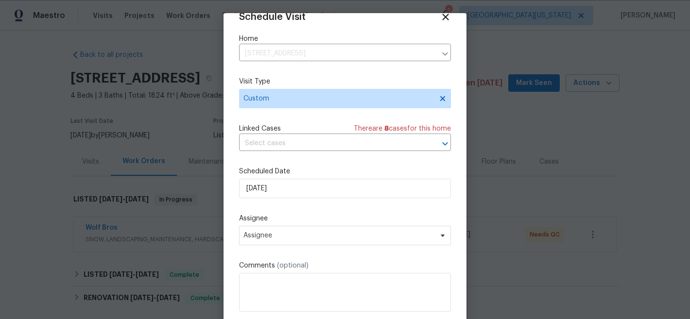
scroll to position [2, 0]
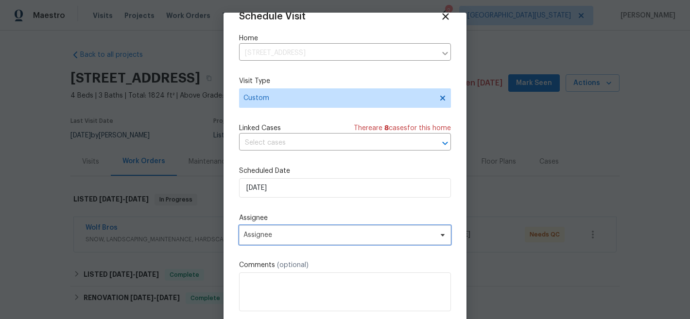
click at [352, 240] on span "Assignee" at bounding box center [345, 235] width 212 height 19
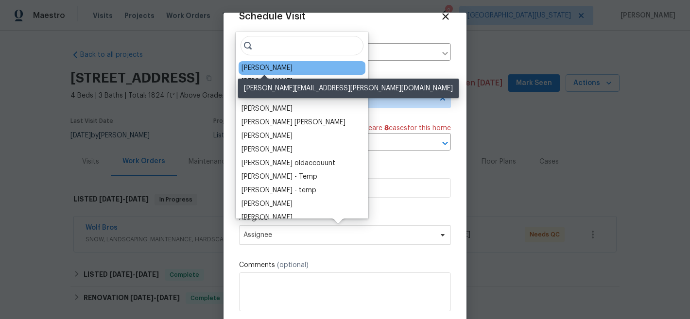
click at [255, 65] on div "[PERSON_NAME]" at bounding box center [267, 68] width 51 height 10
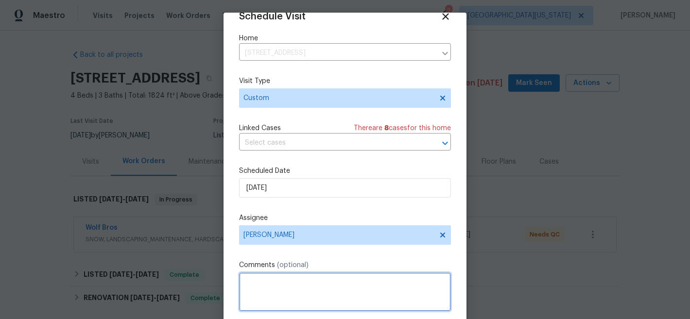
click at [325, 291] on textarea at bounding box center [345, 292] width 212 height 39
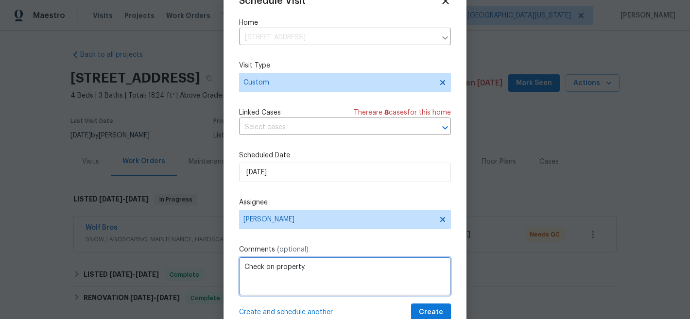
scroll to position [50, 0]
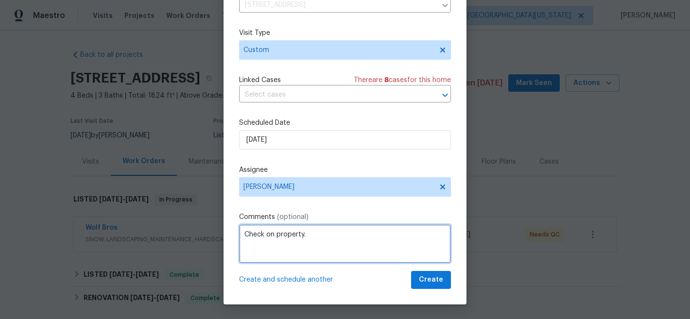
type textarea "Check on property."
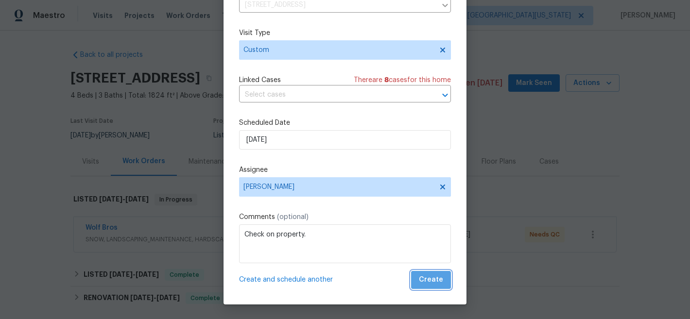
click at [428, 288] on button "Create" at bounding box center [431, 280] width 40 height 18
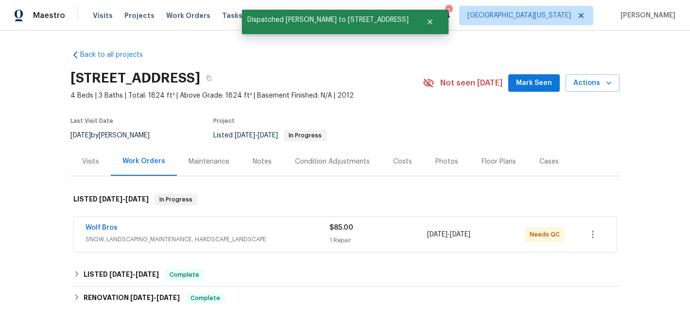
scroll to position [0, 0]
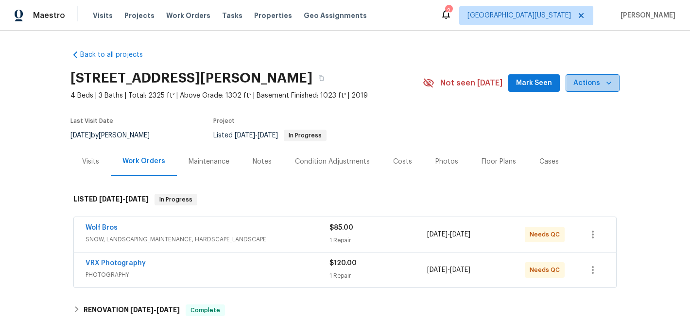
click at [593, 79] on span "Actions" at bounding box center [593, 83] width 38 height 12
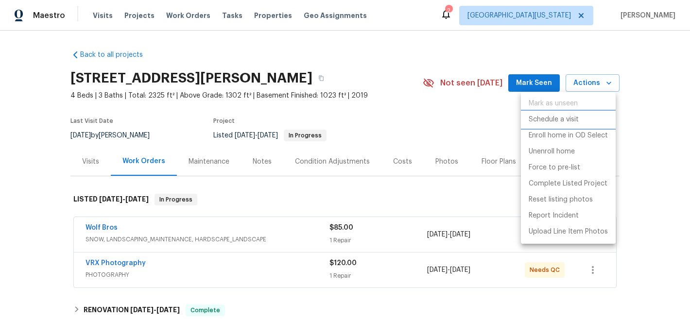
click at [562, 121] on p "Schedule a visit" at bounding box center [554, 120] width 50 height 10
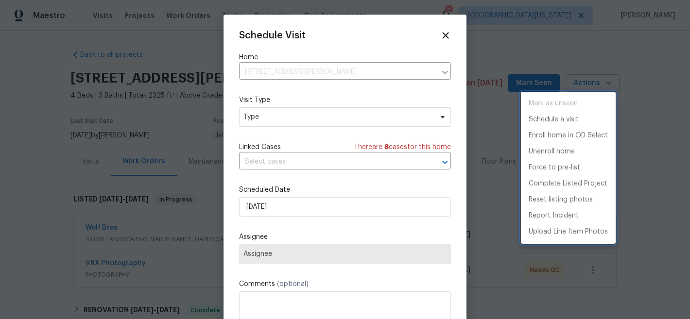
click at [309, 116] on div at bounding box center [345, 159] width 690 height 319
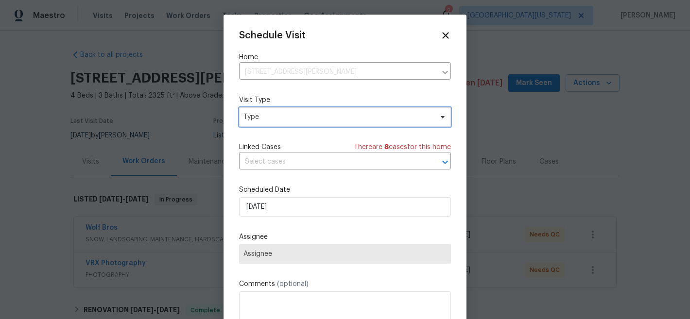
click at [279, 123] on span "Type" at bounding box center [345, 116] width 212 height 19
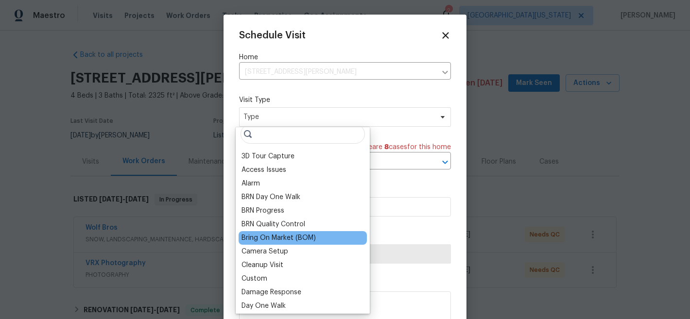
scroll to position [10, 0]
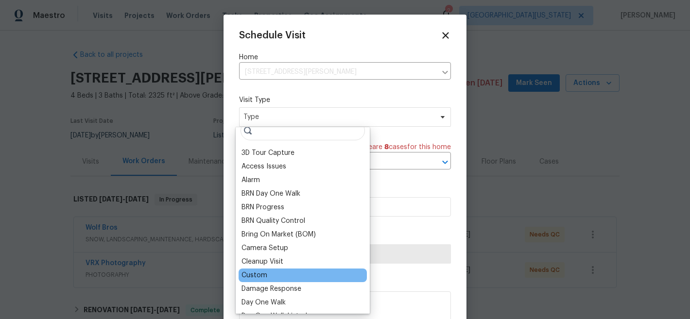
click at [257, 278] on div "Custom" at bounding box center [255, 276] width 26 height 10
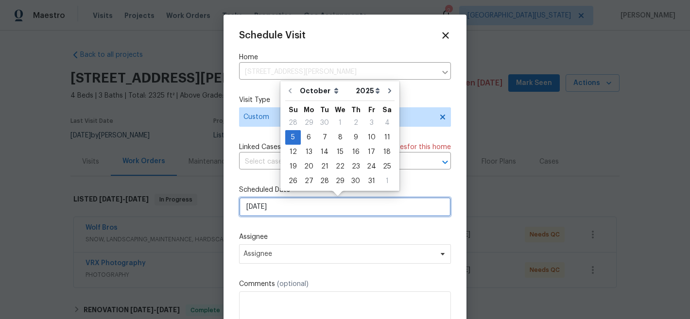
click at [311, 211] on input "[DATE]" at bounding box center [345, 206] width 212 height 19
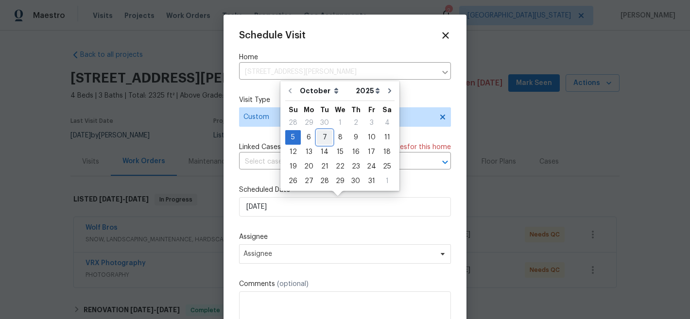
click at [326, 143] on div "7" at bounding box center [325, 138] width 16 height 14
type input "10/7/2025"
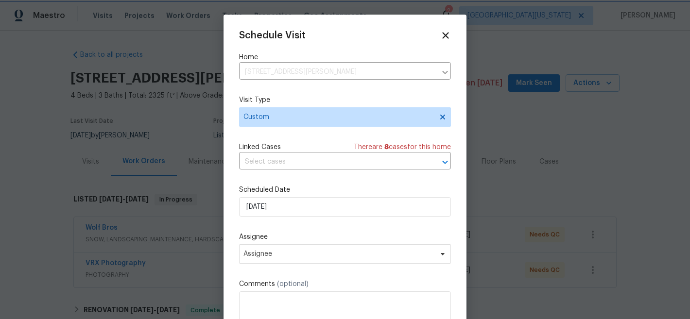
scroll to position [12, 0]
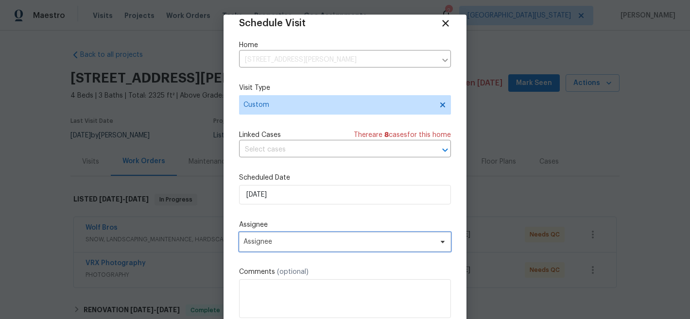
click at [342, 236] on span "Assignee" at bounding box center [345, 241] width 212 height 19
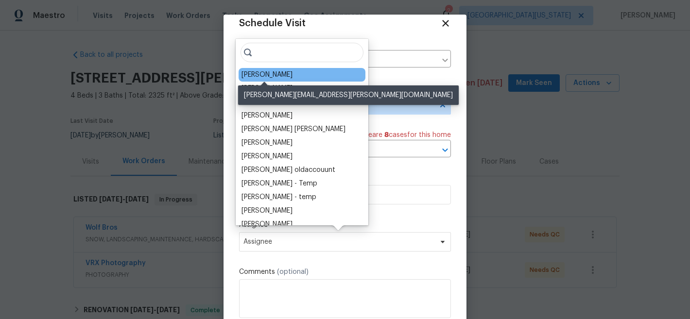
click at [273, 73] on div "[PERSON_NAME]" at bounding box center [267, 75] width 51 height 10
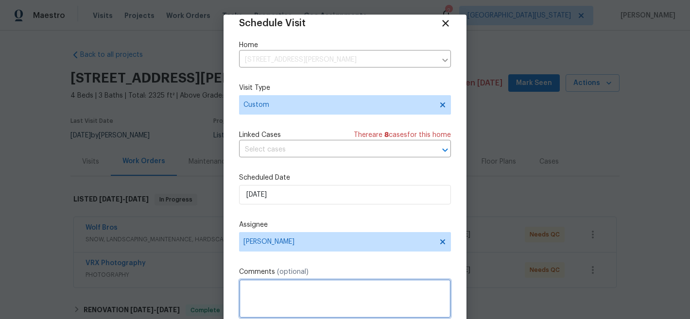
click at [313, 283] on textarea at bounding box center [345, 299] width 212 height 39
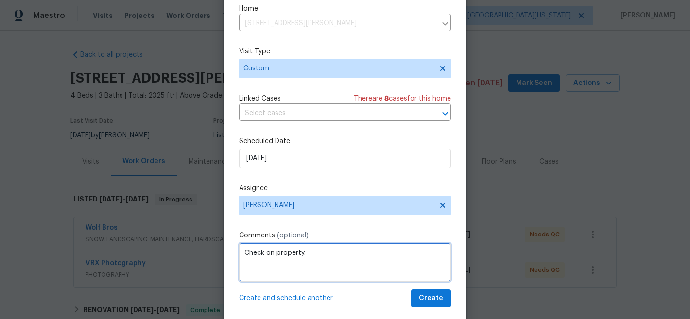
scroll to position [50, 0]
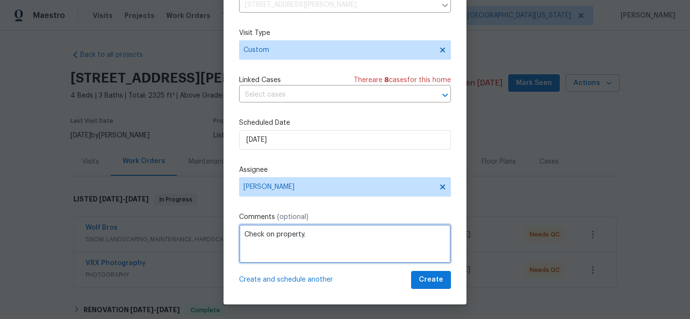
type textarea "Check on property."
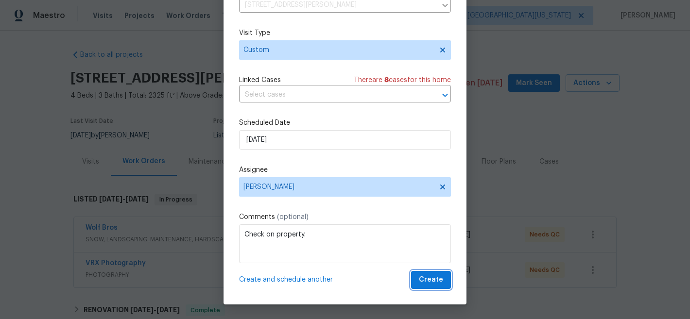
click at [429, 282] on span "Create" at bounding box center [431, 280] width 24 height 12
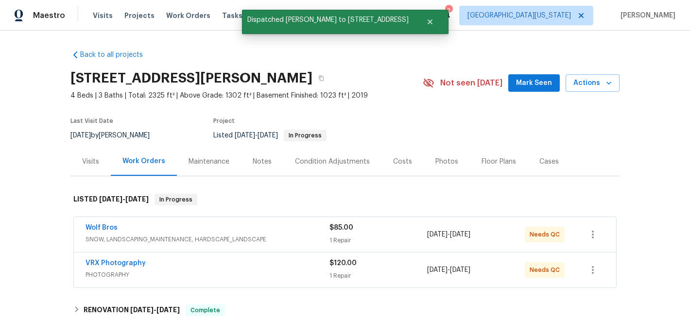
scroll to position [0, 0]
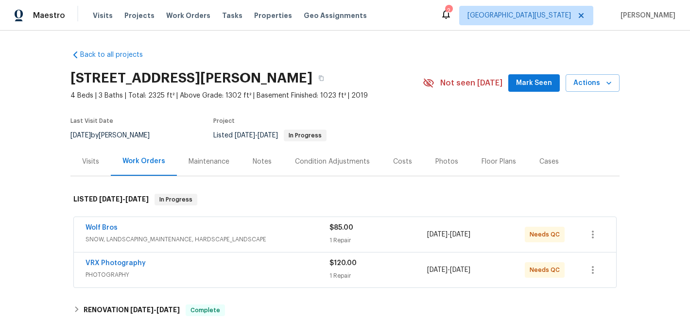
click at [494, 122] on section "[STREET_ADDRESS][PERSON_NAME] 4 Beds | 3 Baths | Total: 2325 ft² | Above Grade:…" at bounding box center [344, 107] width 549 height 82
click at [423, 123] on section "[STREET_ADDRESS][PERSON_NAME] 4 Beds | 3 Baths | Total: 2325 ft² | Above Grade:…" at bounding box center [344, 107] width 549 height 82
click at [469, 106] on section "[STREET_ADDRESS][PERSON_NAME] 4 Beds | 3 Baths | Total: 2325 ft² | Above Grade:…" at bounding box center [344, 107] width 549 height 82
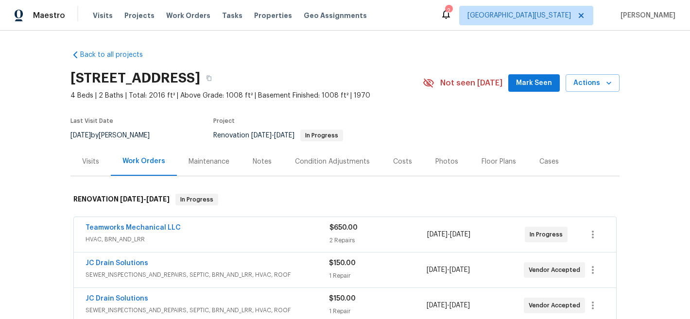
click at [354, 67] on div "[STREET_ADDRESS]" at bounding box center [246, 78] width 352 height 25
